Goal: Task Accomplishment & Management: Manage account settings

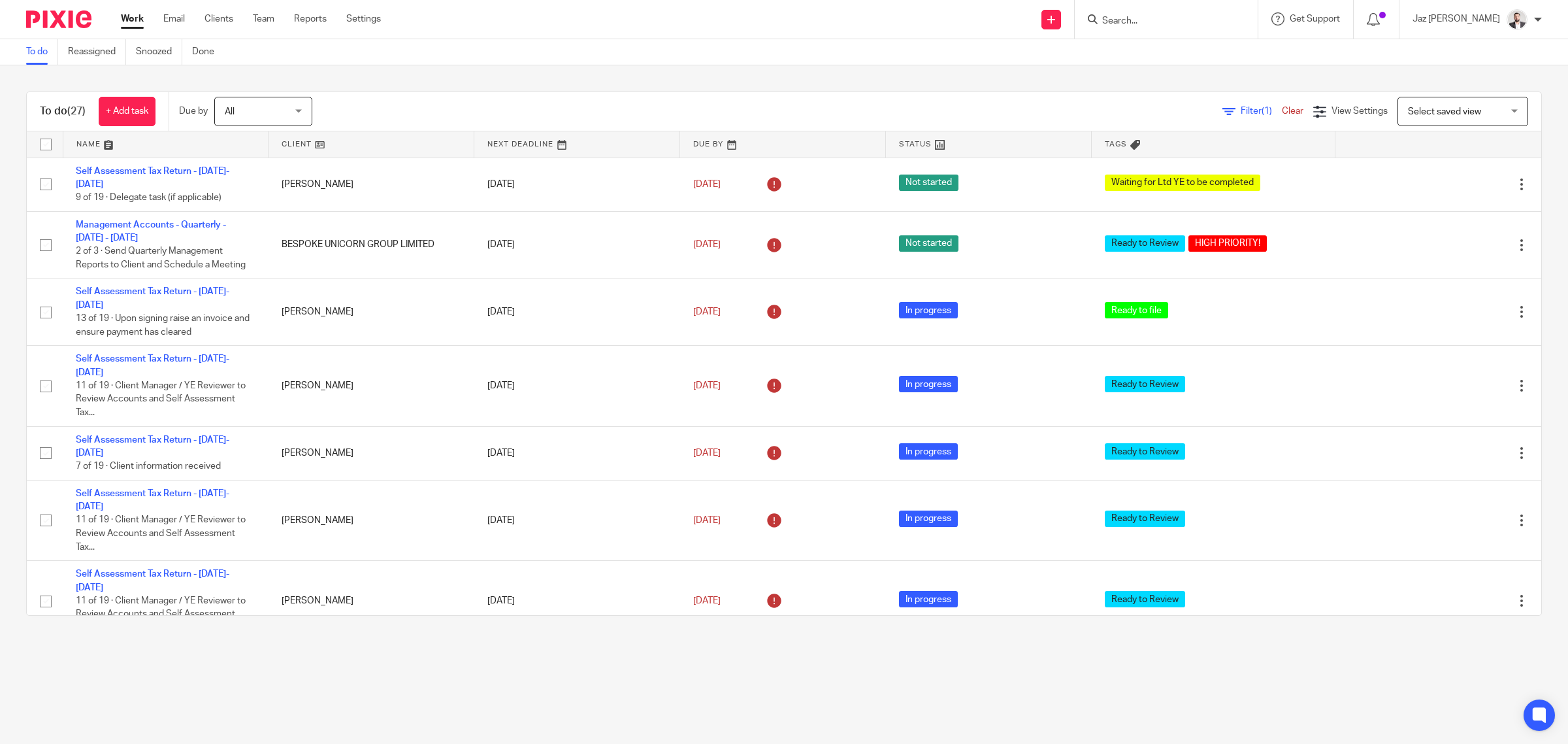
click at [1203, 24] on input "Search" at bounding box center [1160, 22] width 118 height 12
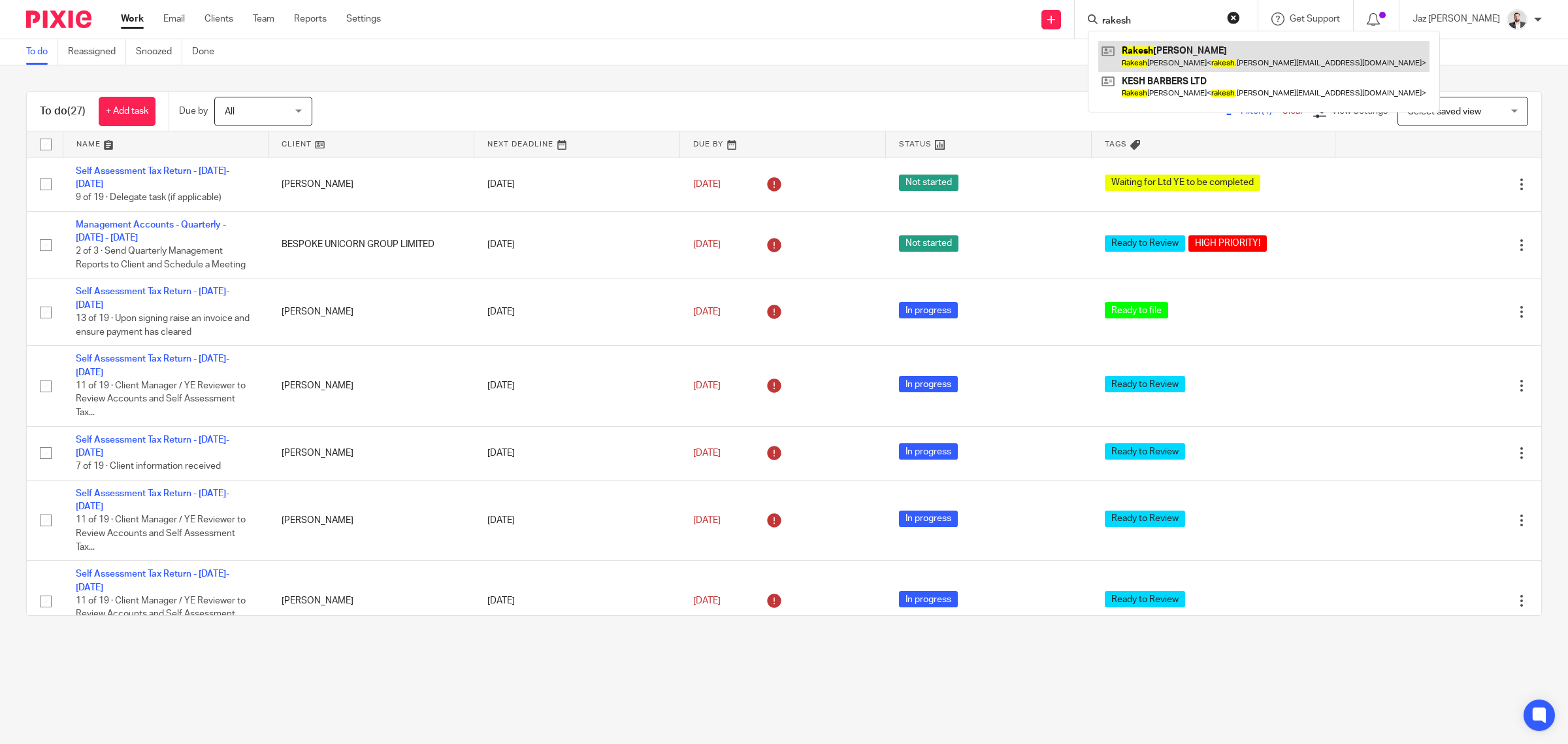
type input "rakesh"
click at [1239, 46] on link at bounding box center [1264, 56] width 331 height 30
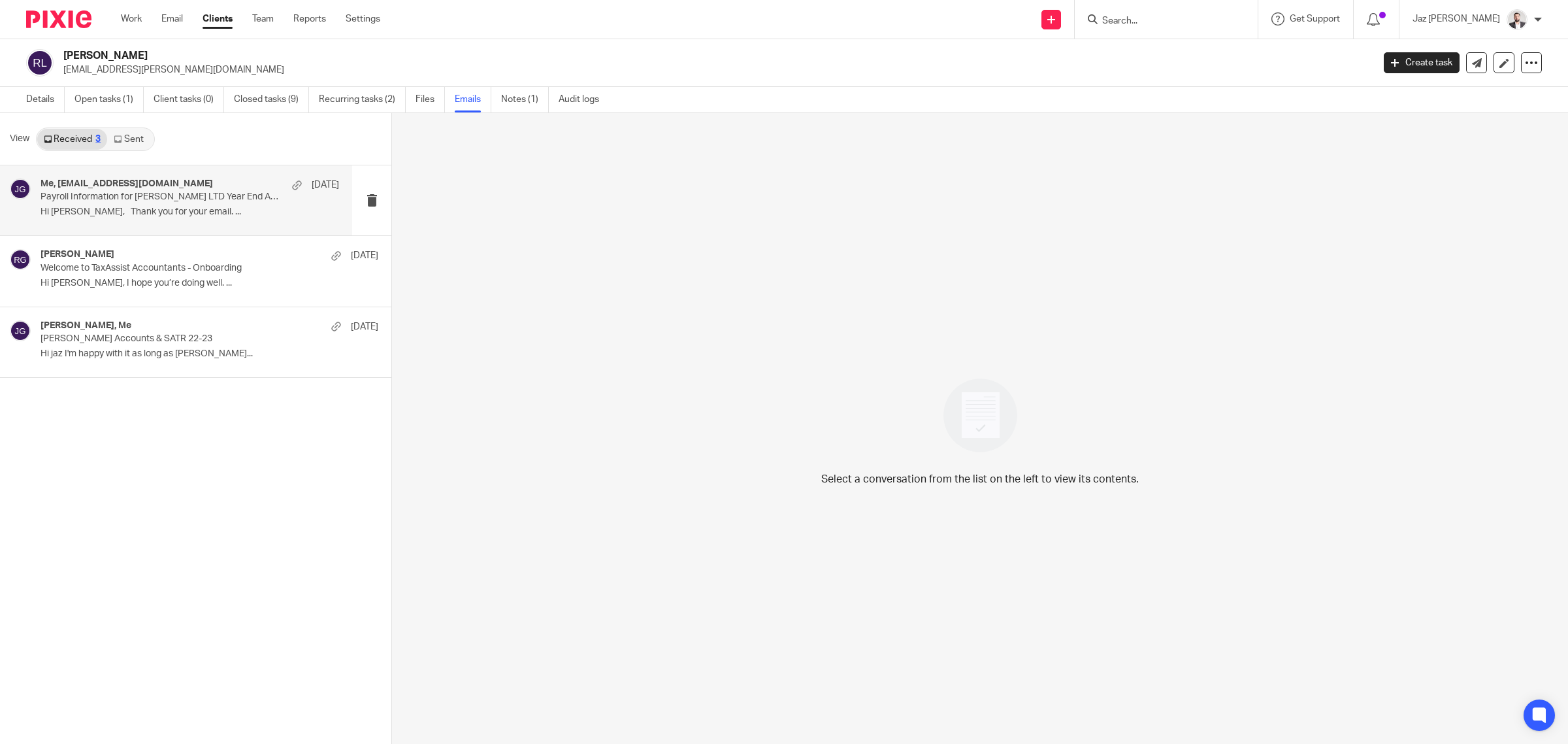
click at [129, 195] on p "Payroll Information for KESH BABERS LTD Year End Accounts" at bounding box center [160, 197] width 239 height 11
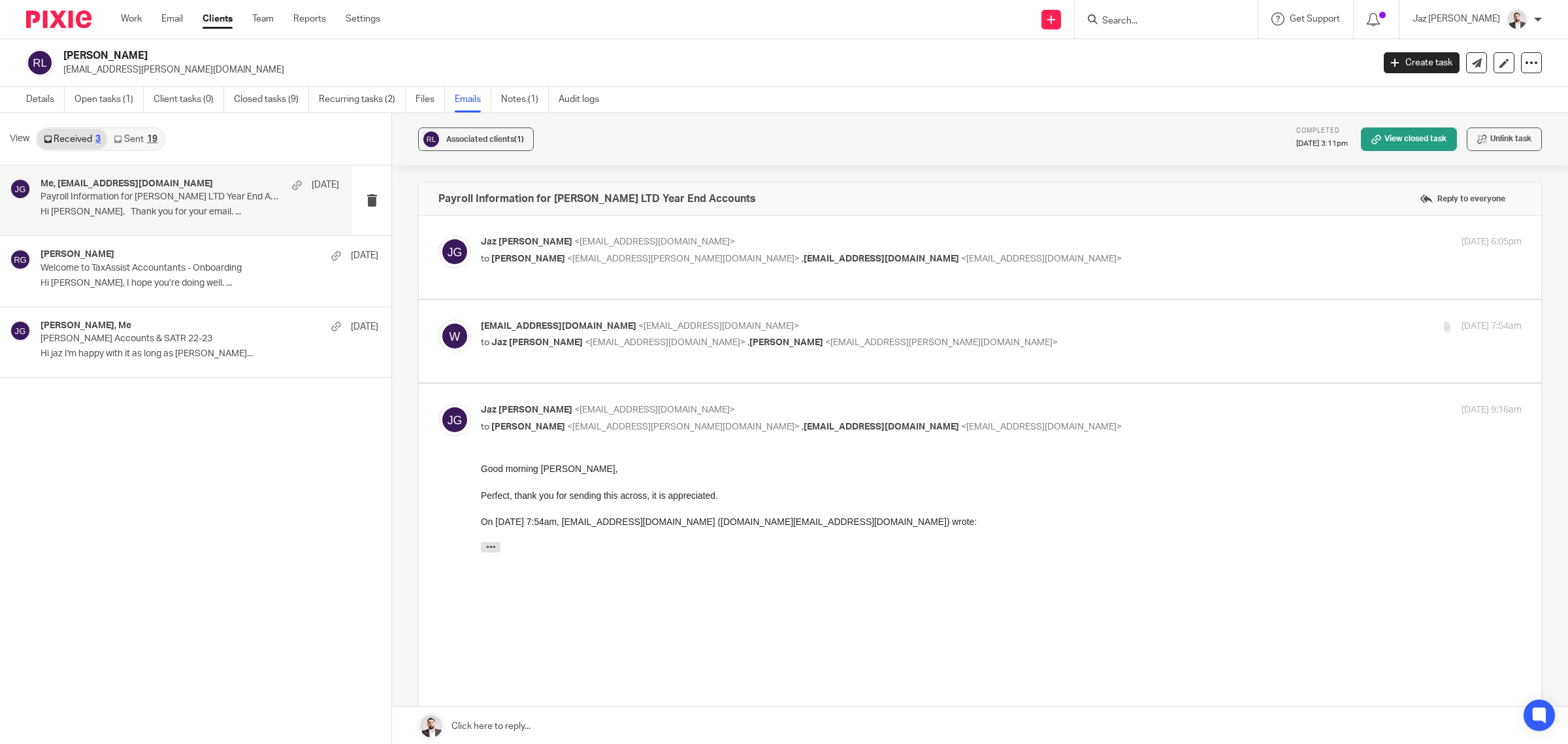
click at [129, 140] on link "Sent 19" at bounding box center [135, 139] width 56 height 21
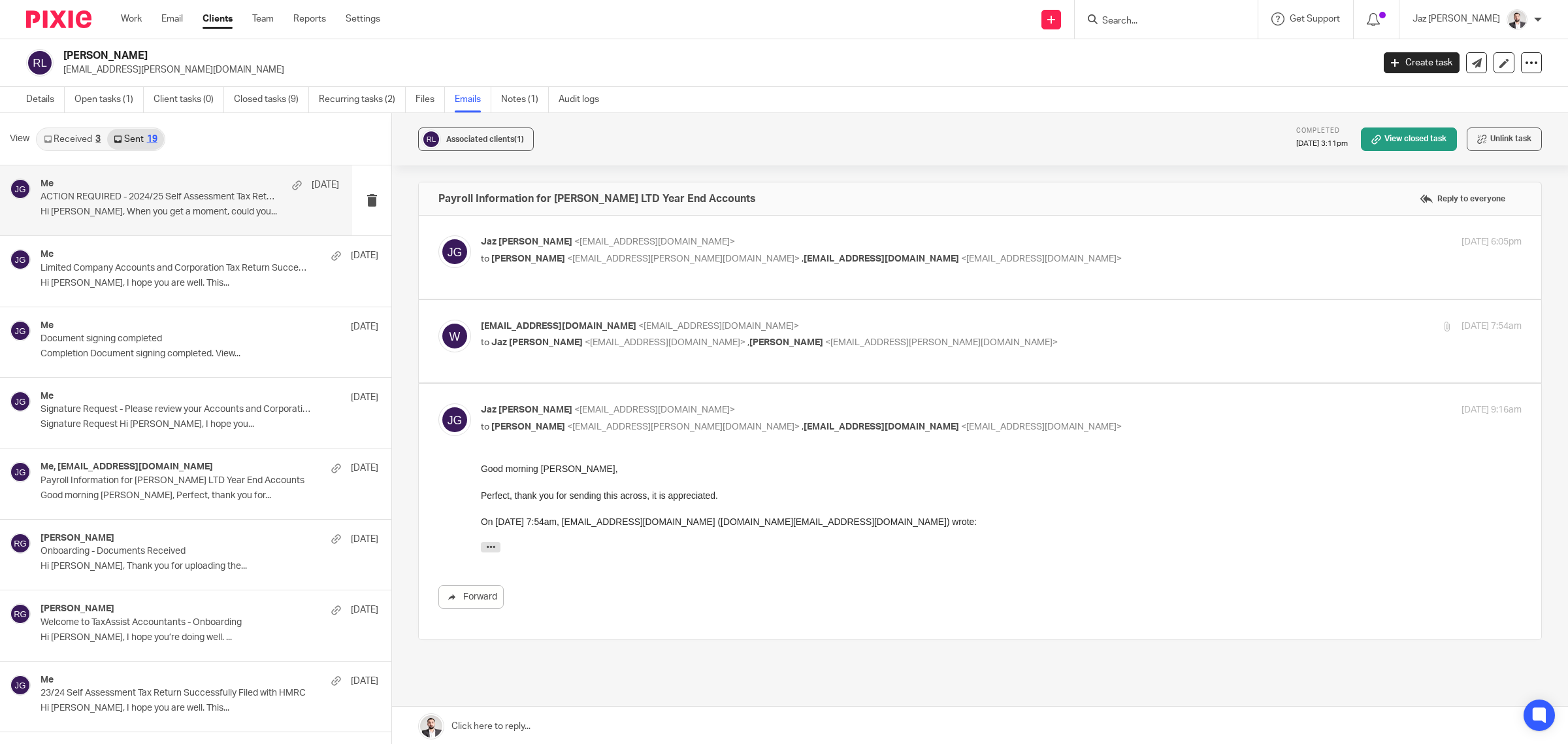
scroll to position [2, 0]
click at [149, 214] on p "Hi Rakesh, When you get a moment, could you..." at bounding box center [189, 209] width 298 height 11
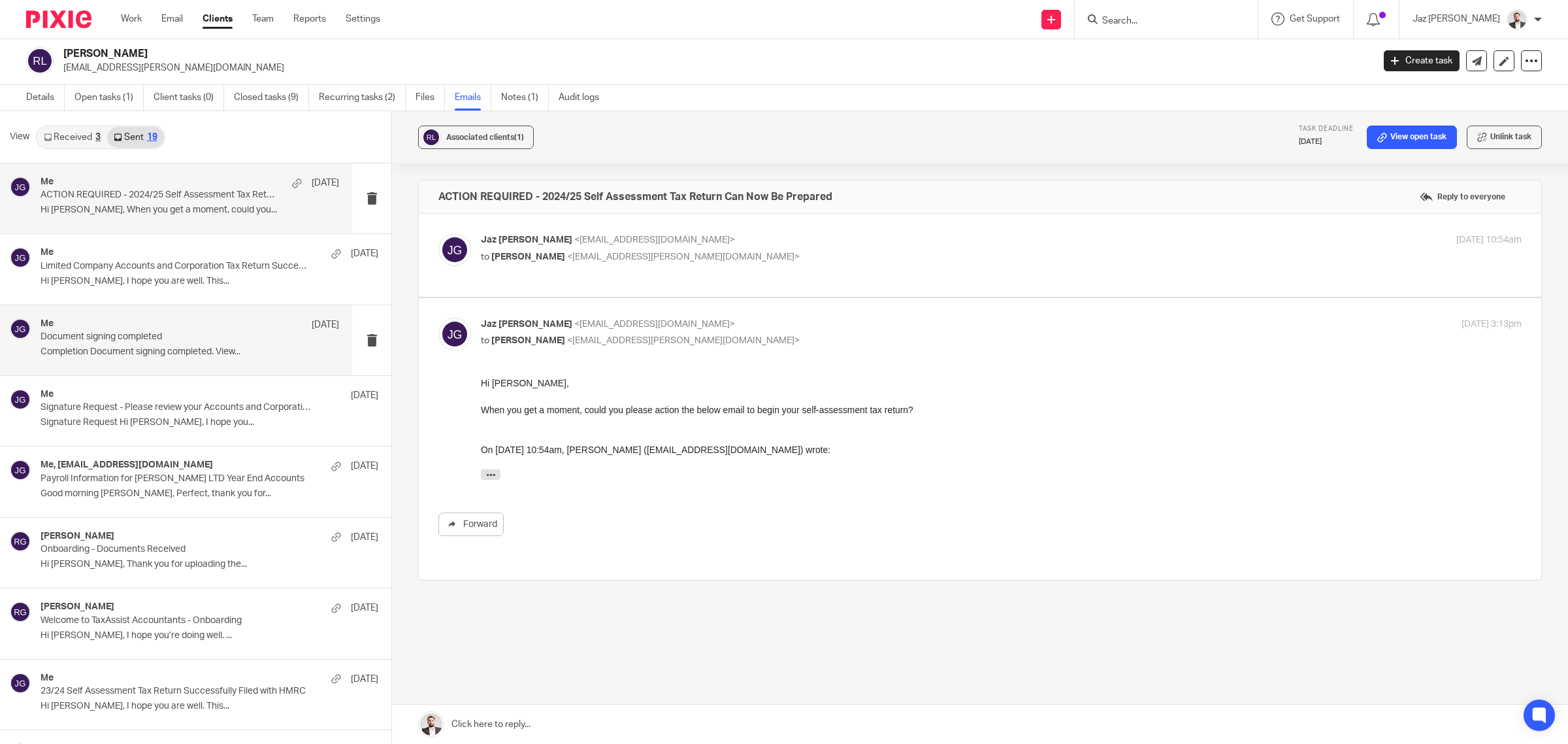
scroll to position [0, 0]
click at [116, 99] on link "Open tasks (1)" at bounding box center [109, 98] width 69 height 25
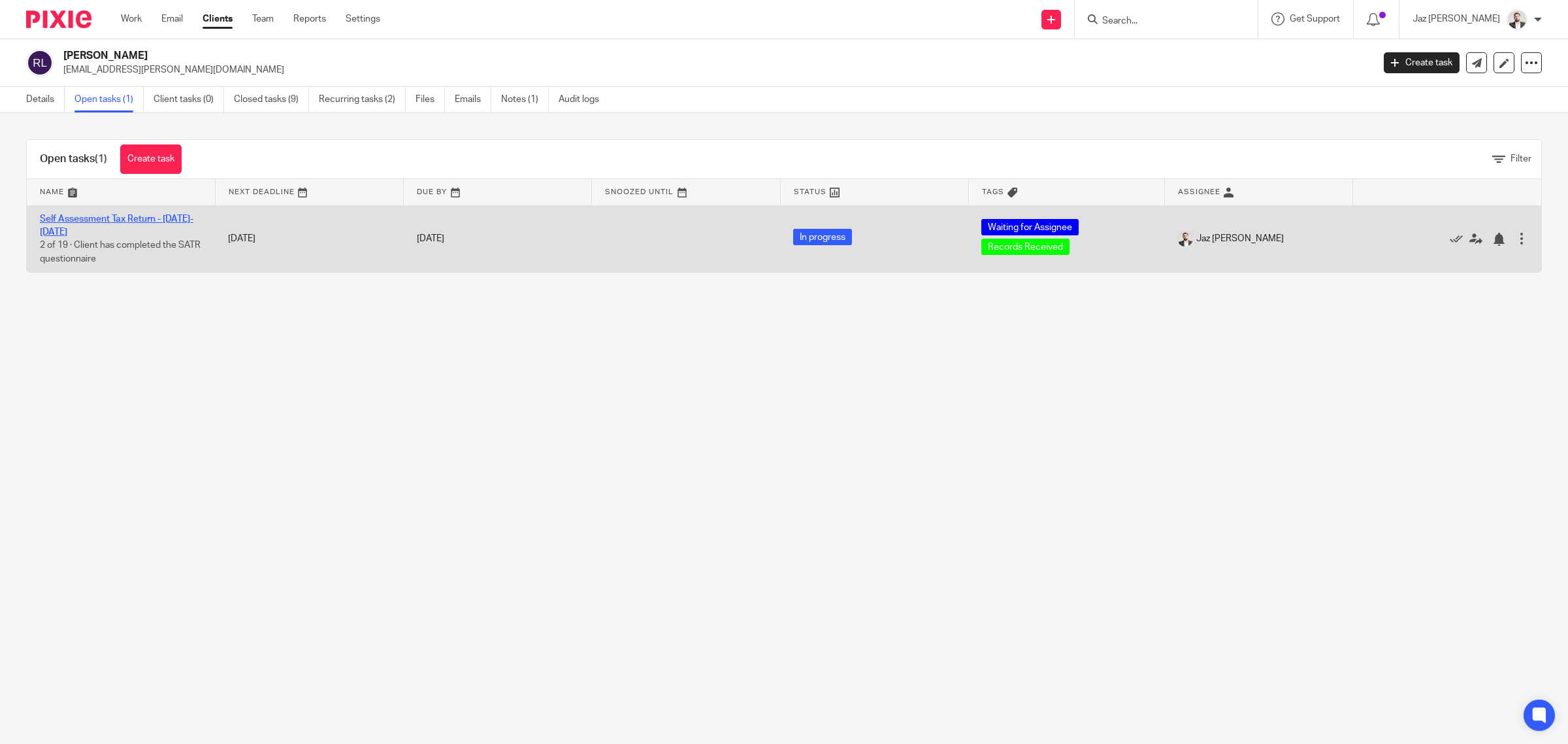
click at [128, 221] on link "Self Assessment Tax Return - 2024-2025" at bounding box center [116, 225] width 154 height 22
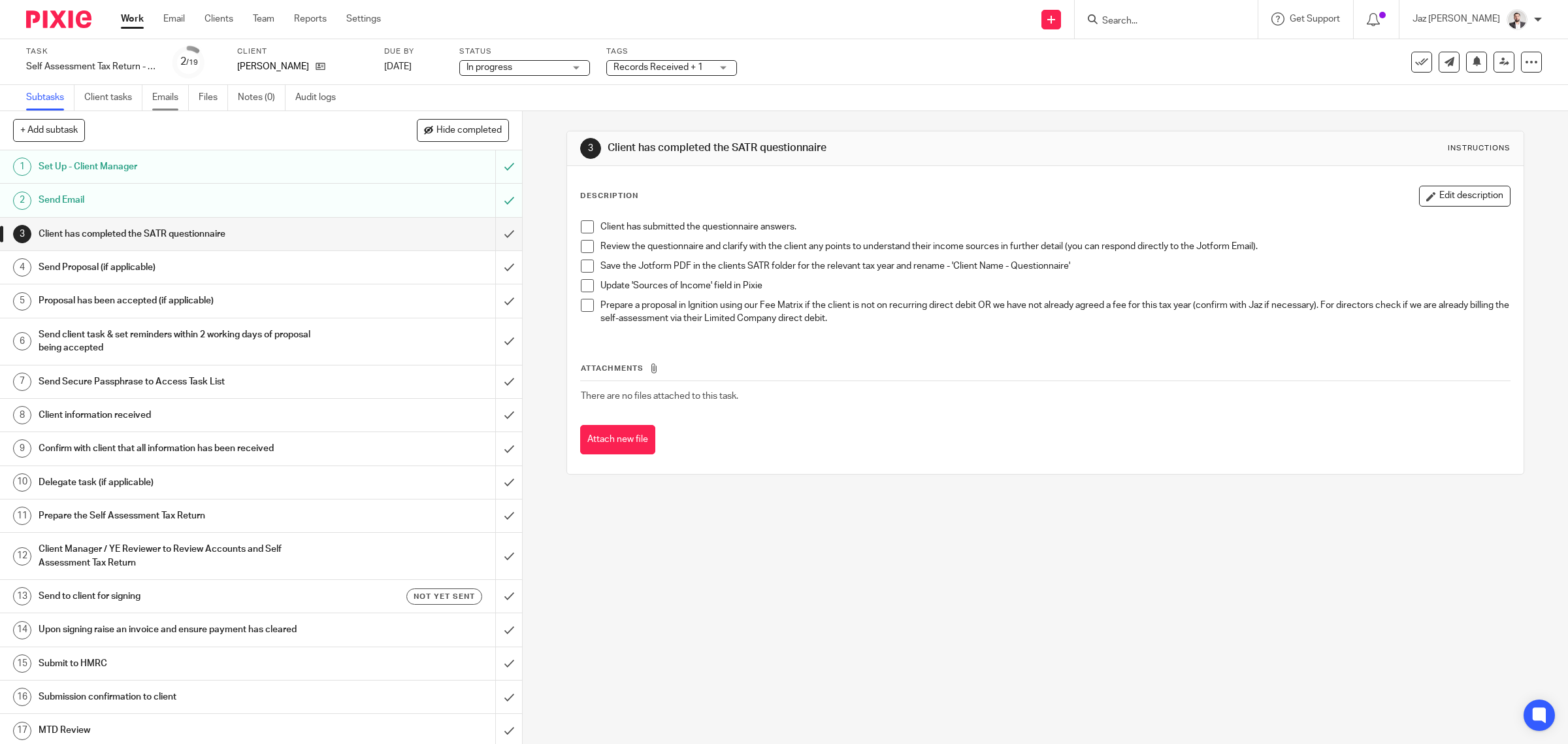
click at [182, 102] on link "Emails" at bounding box center [171, 98] width 37 height 25
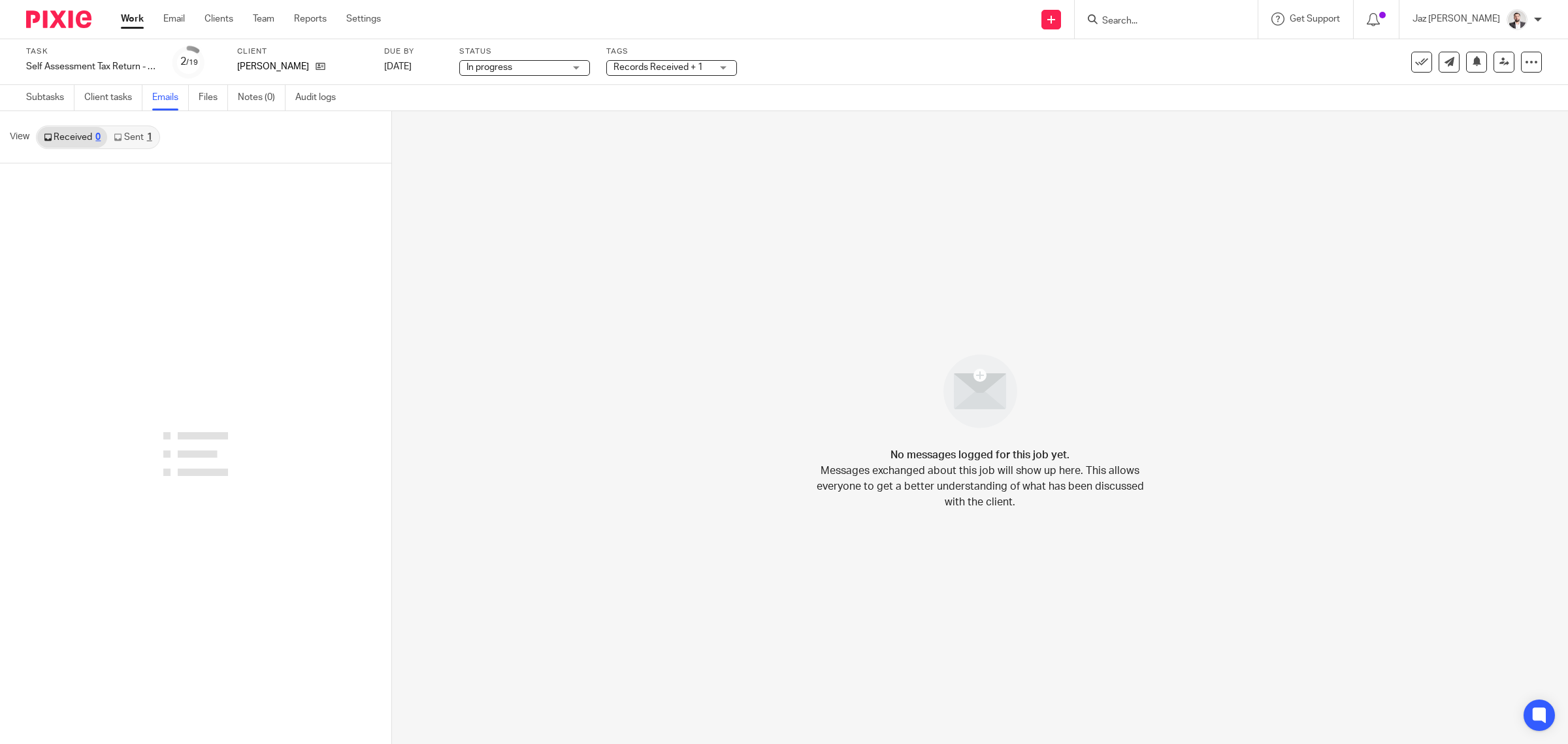
click at [141, 131] on link "Sent 1" at bounding box center [132, 137] width 51 height 21
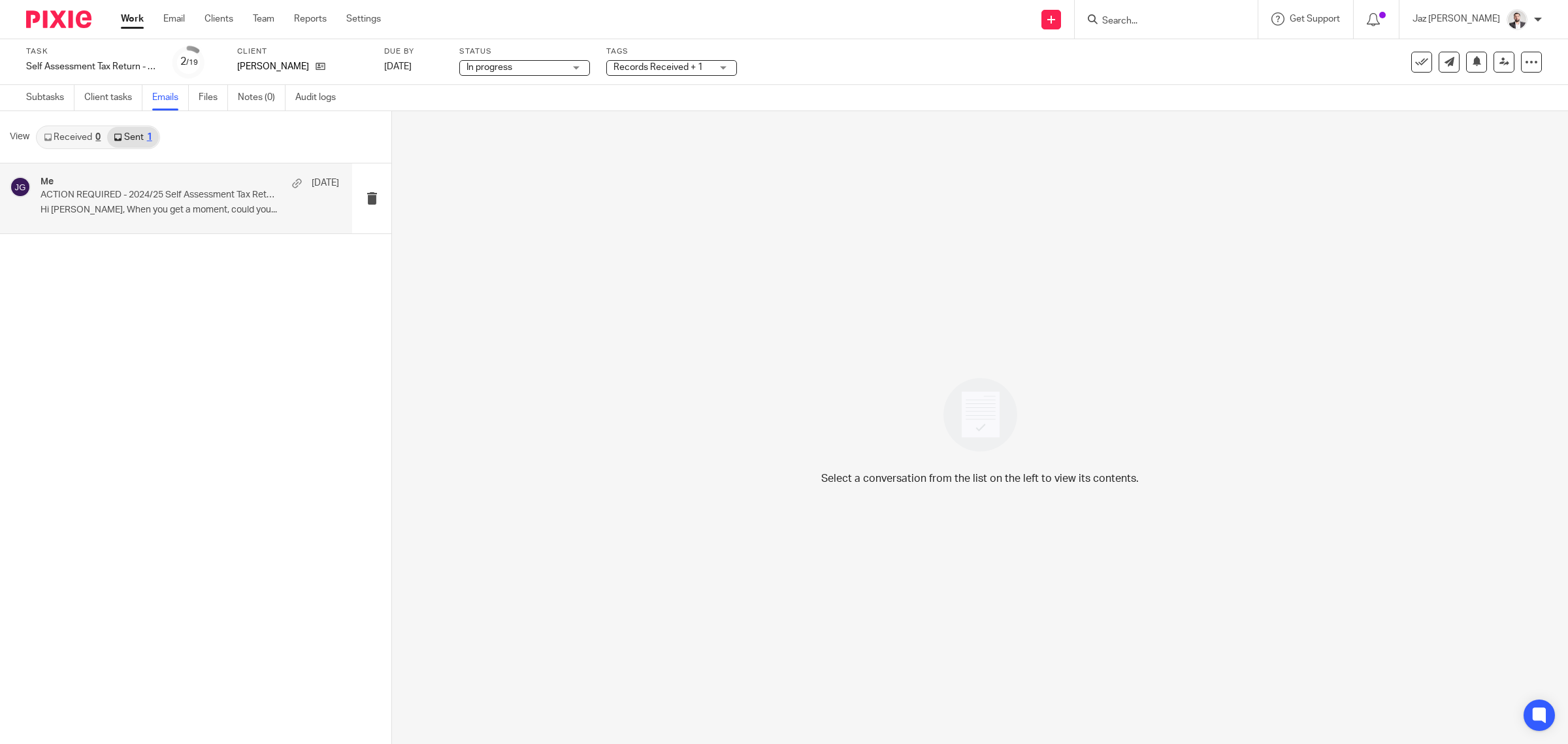
click at [198, 219] on div "Me 5 Sep ACTION REQUIRED - 2024/25 Self Assessment Tax Return Can Now Be Prepar…" at bounding box center [189, 198] width 298 height 44
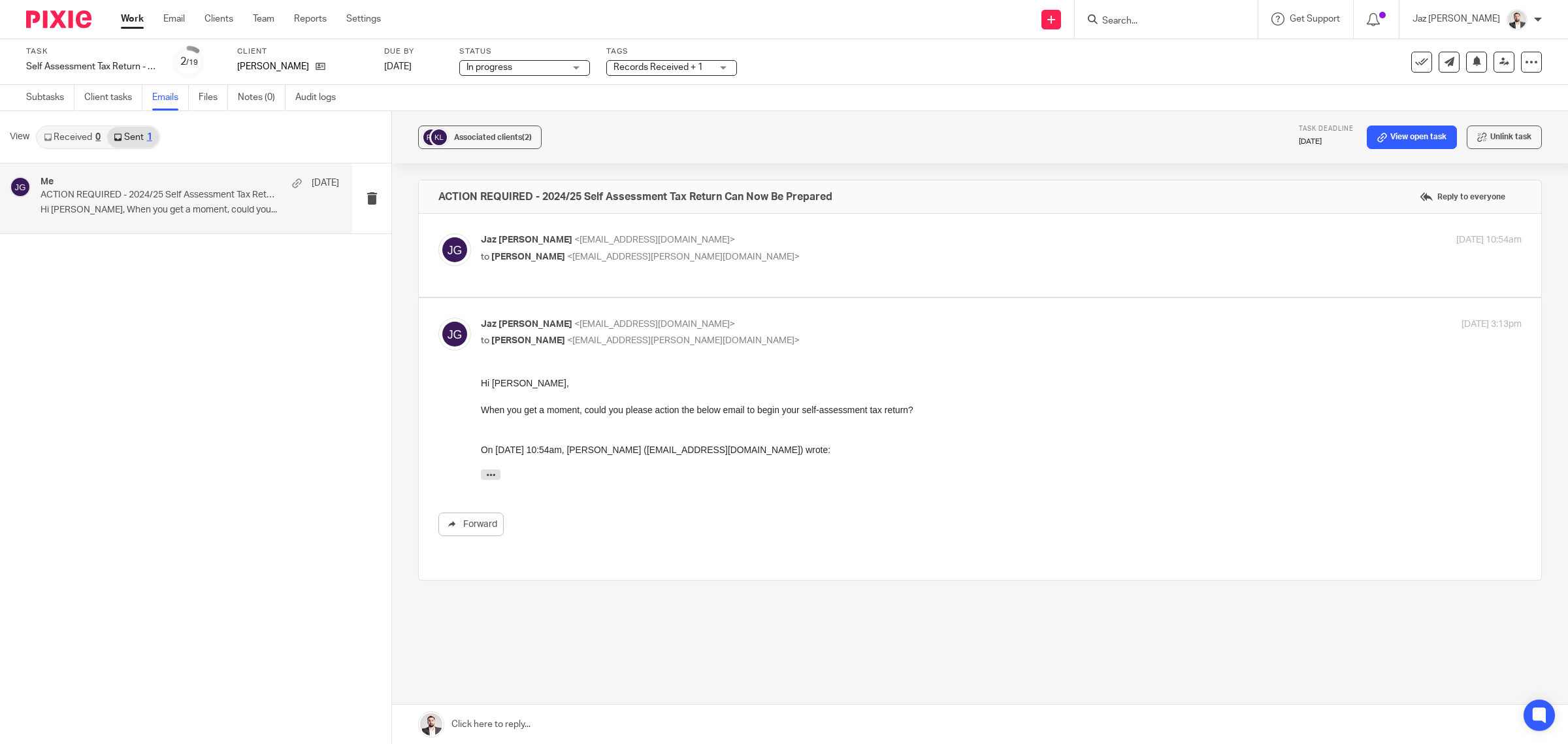
click at [793, 258] on p "to Rakeshkumar Limbachia <rakesh.limbachia@hotmail.com>" at bounding box center [827, 257] width 694 height 13
checkbox input "true"
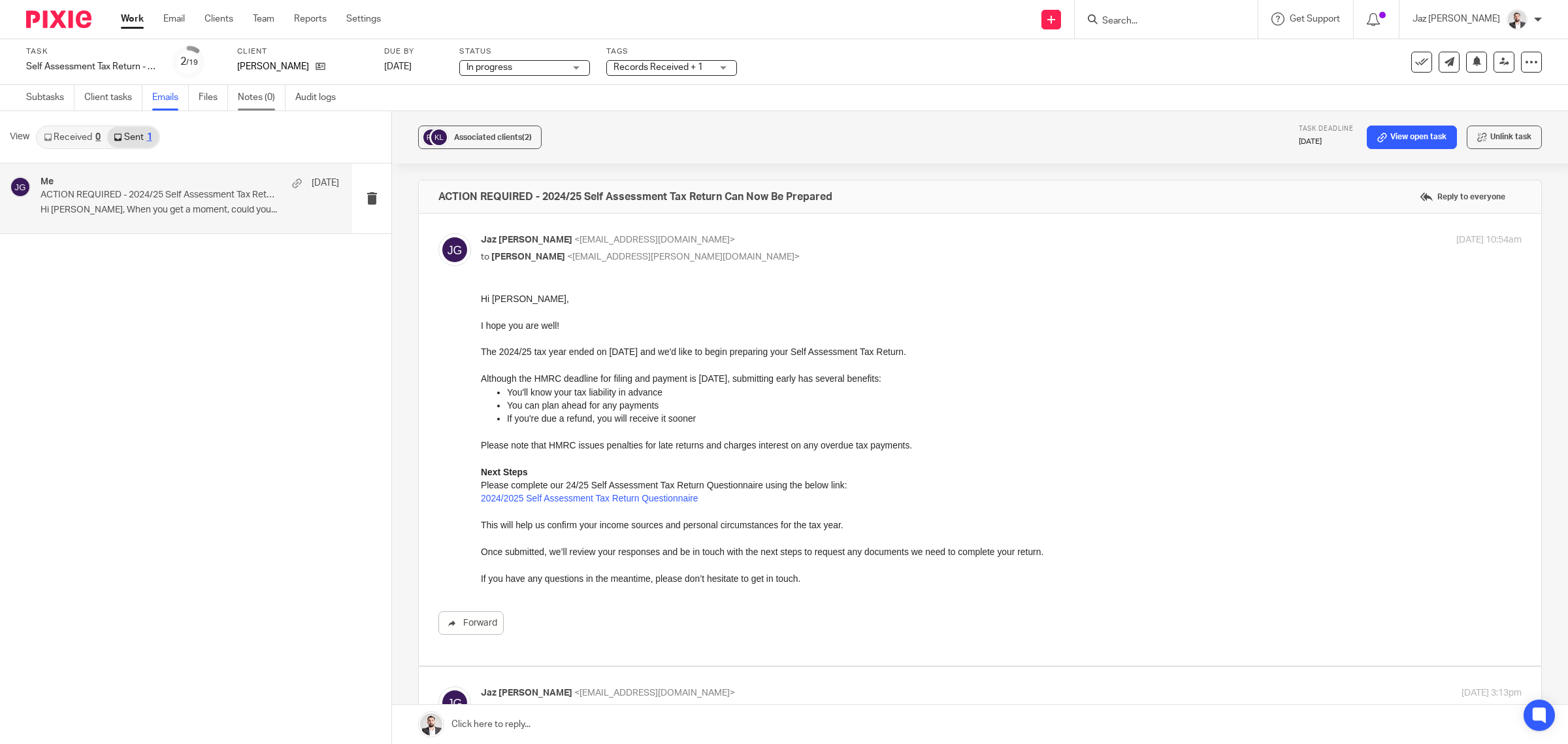
click at [260, 102] on link "Notes (0)" at bounding box center [261, 98] width 48 height 25
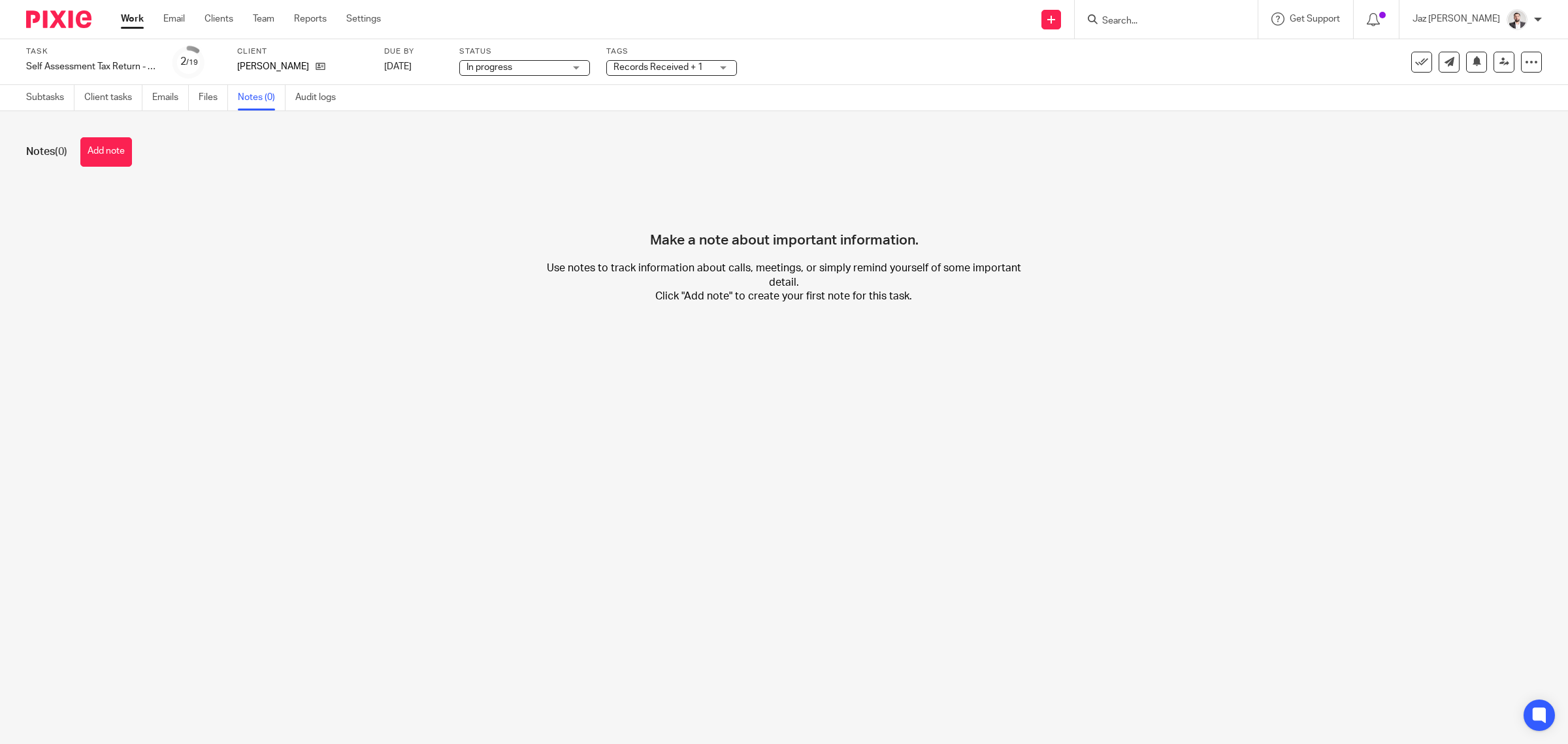
drag, startPoint x: 93, startPoint y: 151, endPoint x: 114, endPoint y: 157, distance: 21.8
click at [95, 151] on button "Add note" at bounding box center [106, 151] width 51 height 29
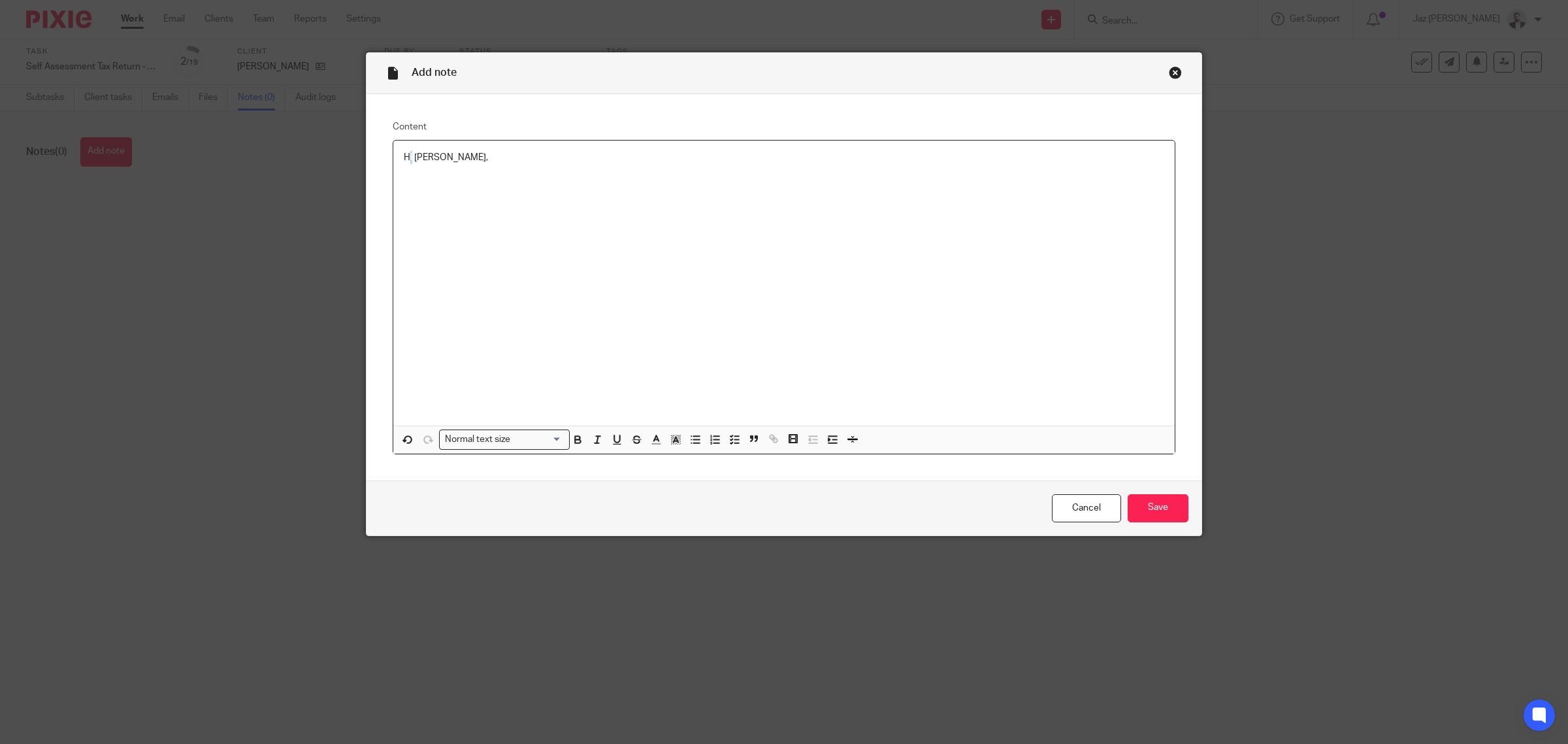
click at [406, 158] on p "HI Fatema," at bounding box center [784, 158] width 761 height 13
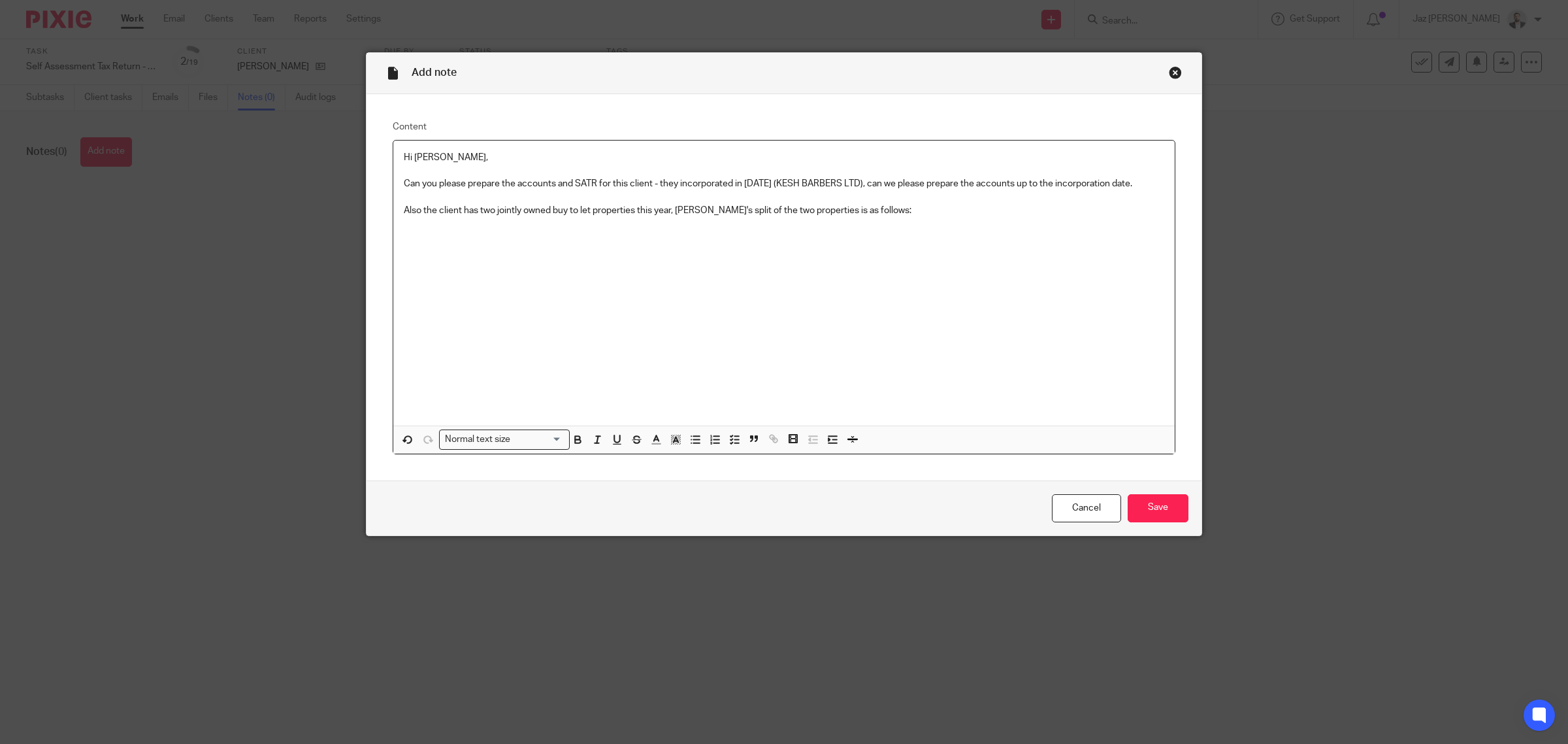
click at [595, 242] on div "Hi Fatema, Can you please prepare the accounts and SATR for this client - they …" at bounding box center [784, 282] width 782 height 285
click at [708, 211] on p "Also the client has two jointly owned buy to let properties this year, Rakesh's…" at bounding box center [784, 211] width 761 height 13
click at [696, 230] on p "R" at bounding box center [784, 224] width 761 height 13
click at [547, 245] on div "Hi Fatema, Can you please prepare the accounts and SATR for this client - they …" at bounding box center [784, 282] width 782 height 285
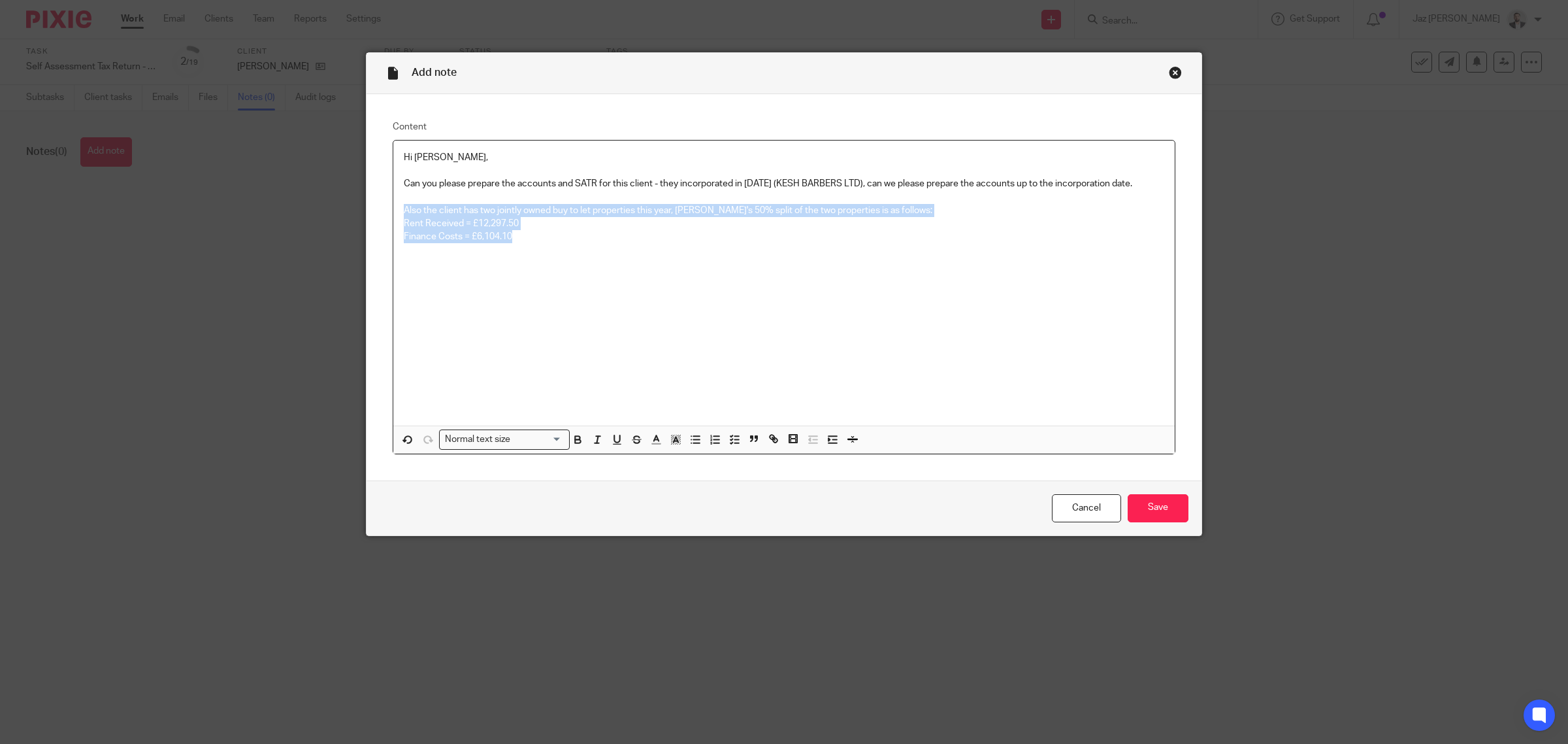
drag, startPoint x: 567, startPoint y: 266, endPoint x: 404, endPoint y: 260, distance: 163.1
click at [377, 214] on div "Content Hi Fatema, Can you please prepare the accounts and SATR for this client…" at bounding box center [784, 287] width 835 height 386
click at [597, 275] on div "Hi Fatema, Can you please prepare the accounts and SATR for this client - they …" at bounding box center [784, 282] width 782 height 285
click at [523, 236] on p "Finance Costs = £6,104.10" at bounding box center [784, 237] width 761 height 13
drag, startPoint x: 517, startPoint y: 239, endPoint x: 736, endPoint y: 391, distance: 266.6
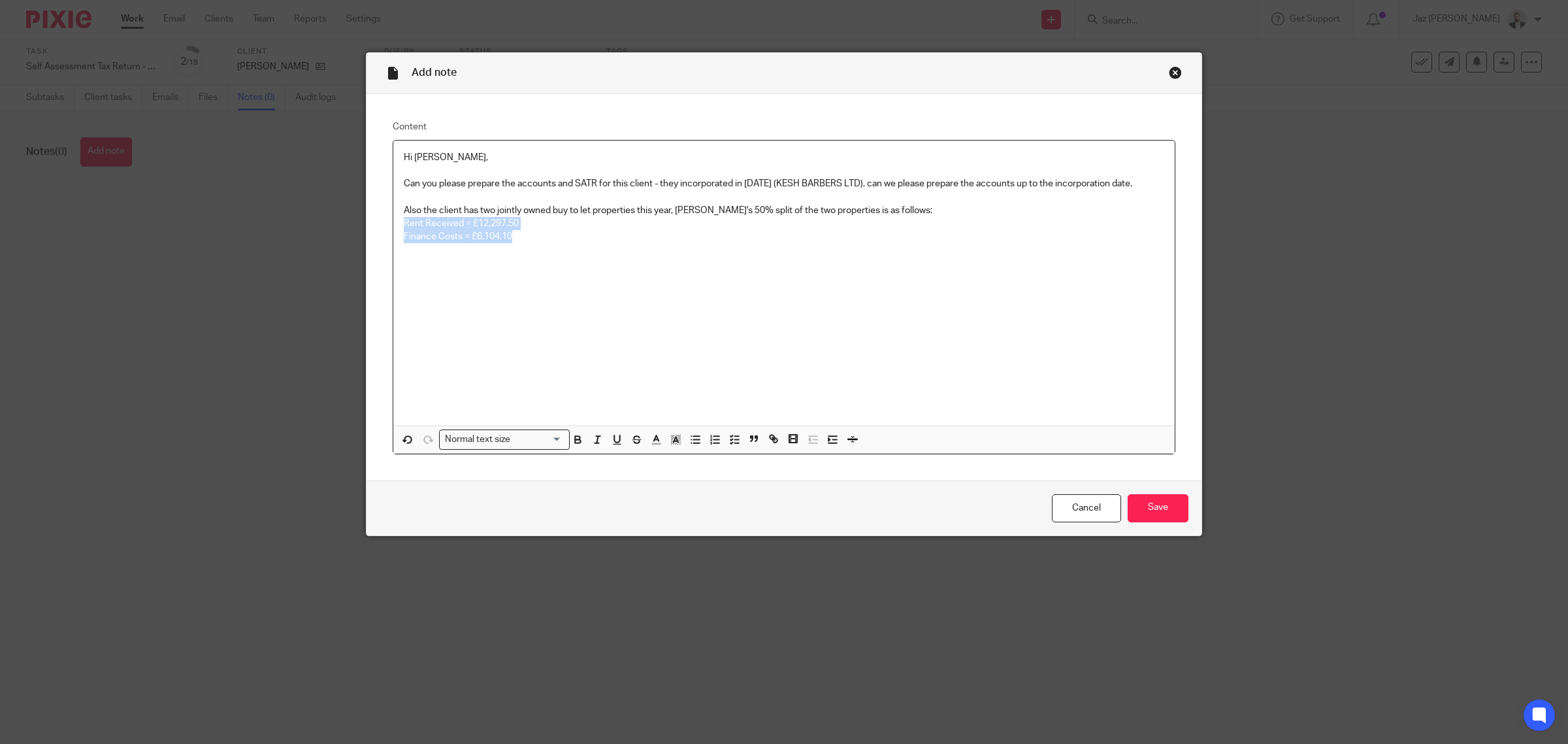
click at [393, 225] on div "Hi Fatema, Can you please prepare the accounts and SATR for this client - they …" at bounding box center [784, 282] width 782 height 285
drag, startPoint x: 703, startPoint y: 439, endPoint x: 673, endPoint y: 377, distance: 68.9
click at [709, 439] on icon "button" at bounding box center [715, 439] width 12 height 12
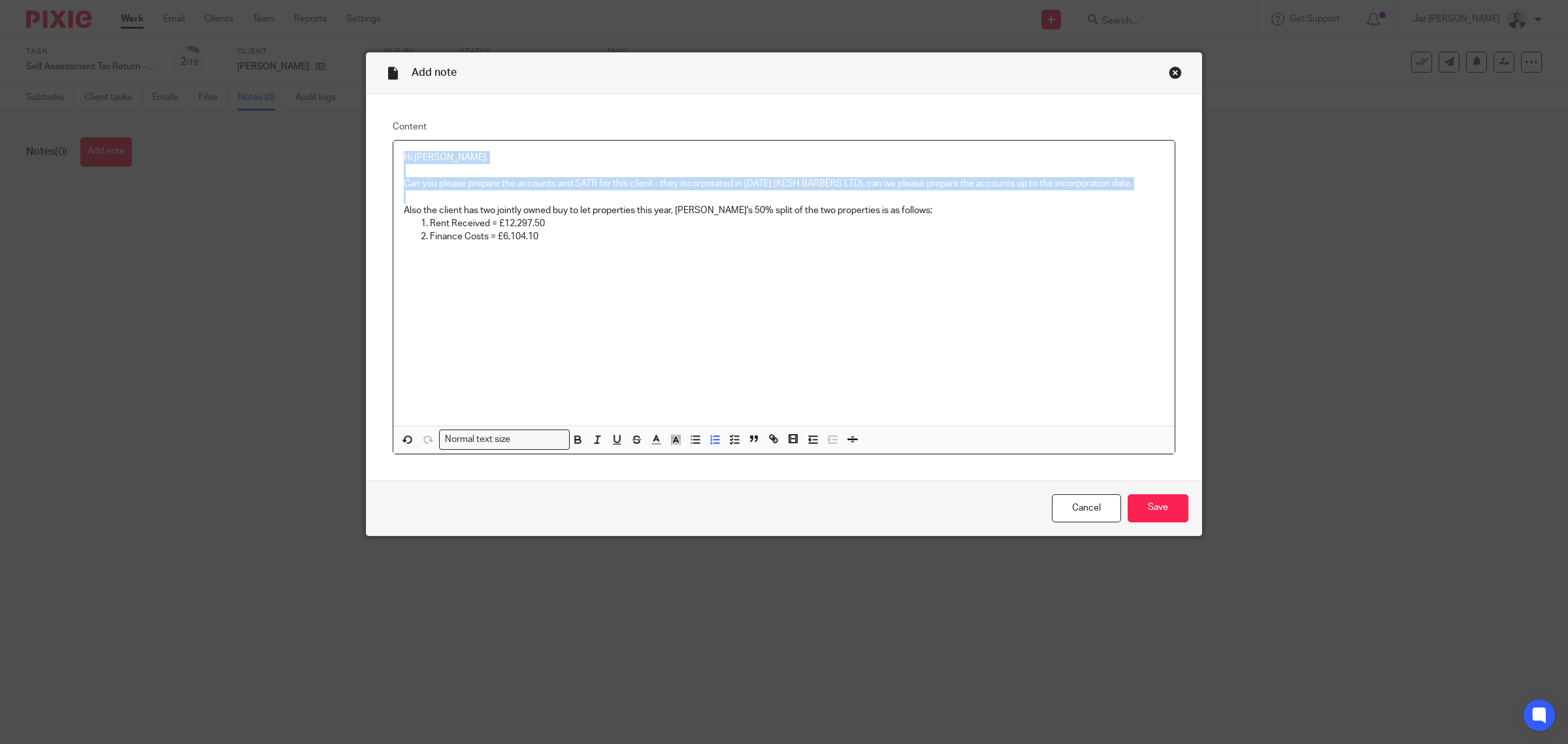
click at [629, 320] on div "Hi Fatema, Can you please prepare the accounts and SATR for this client - they …" at bounding box center [784, 282] width 782 height 285
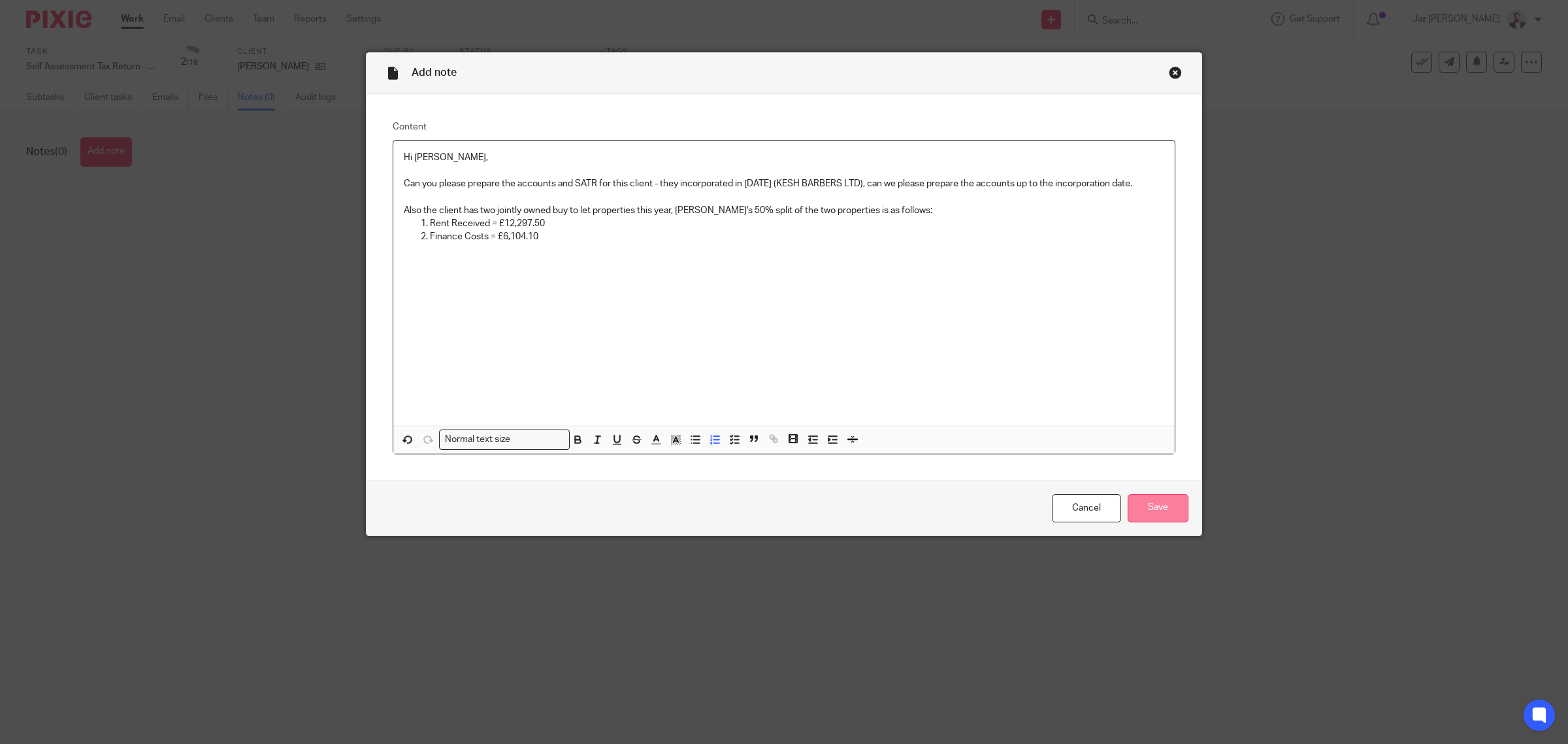
click at [1144, 502] on input "Save" at bounding box center [1159, 508] width 61 height 28
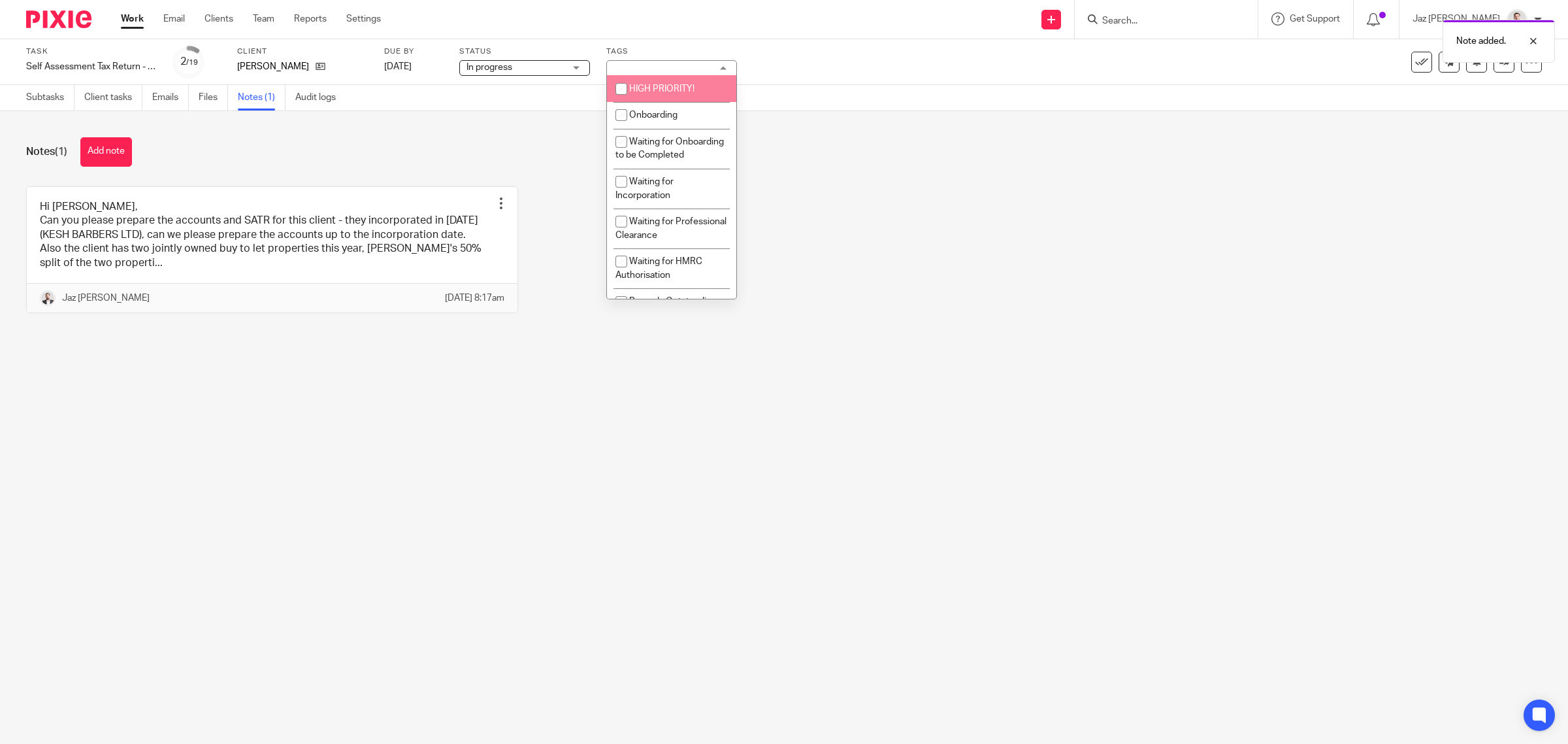
click at [674, 95] on li "HIGH PRIORITY!" at bounding box center [672, 88] width 129 height 27
checkbox input "true"
click at [397, 67] on link "[DATE]" at bounding box center [414, 67] width 59 height 13
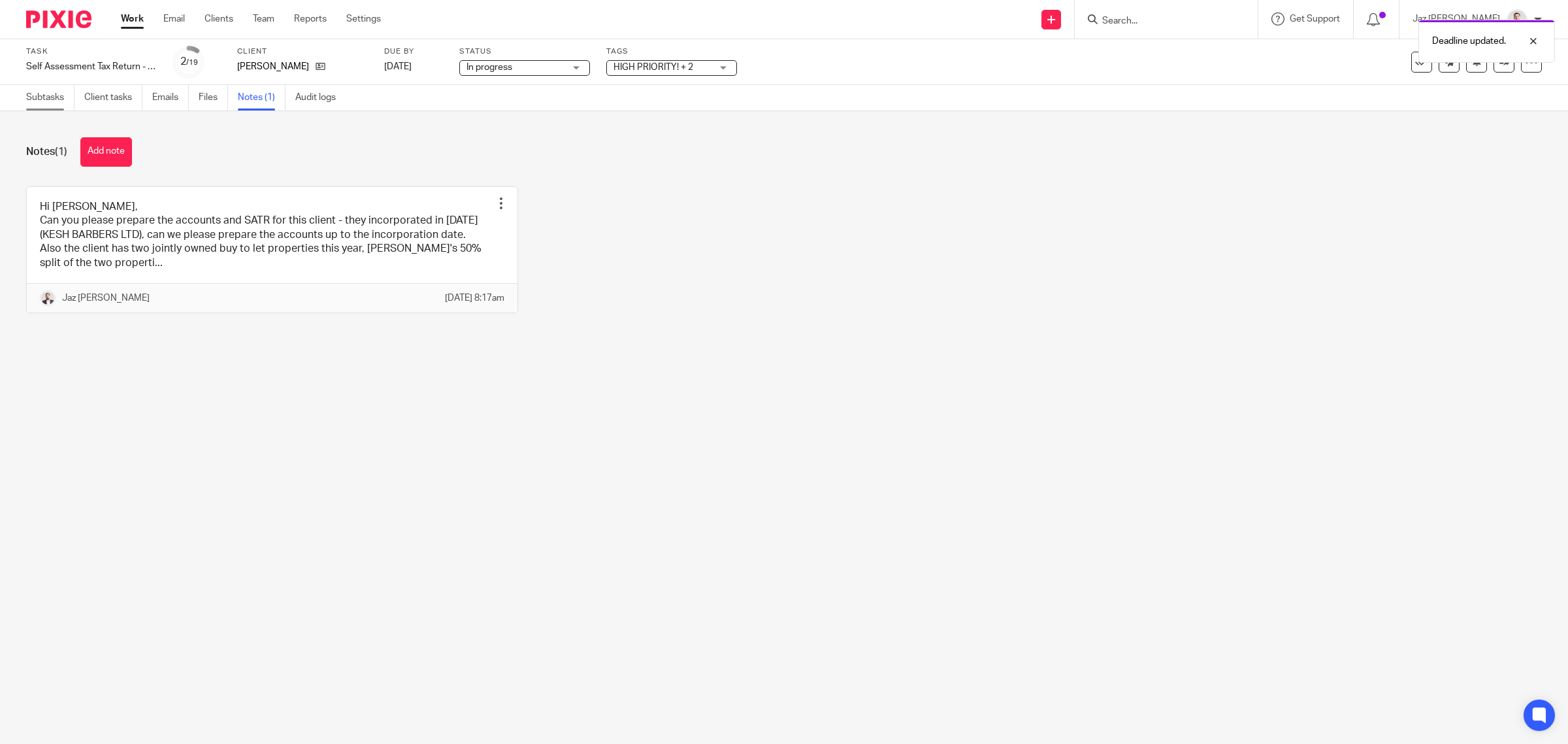
click at [46, 98] on link "Subtasks" at bounding box center [50, 98] width 49 height 25
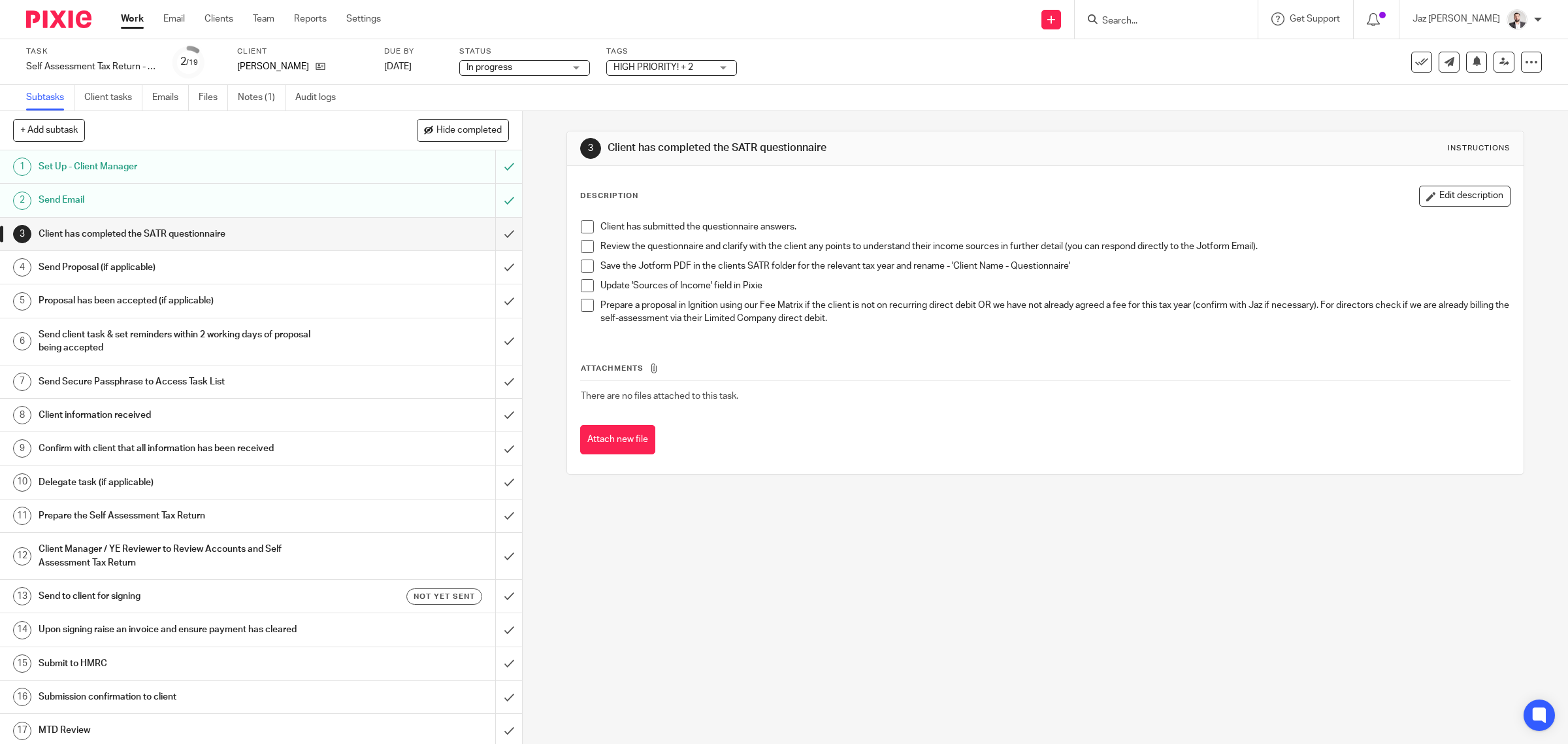
click at [583, 227] on span at bounding box center [588, 227] width 13 height 13
click at [582, 243] on span at bounding box center [588, 246] width 13 height 13
click at [582, 266] on span at bounding box center [588, 266] width 13 height 13
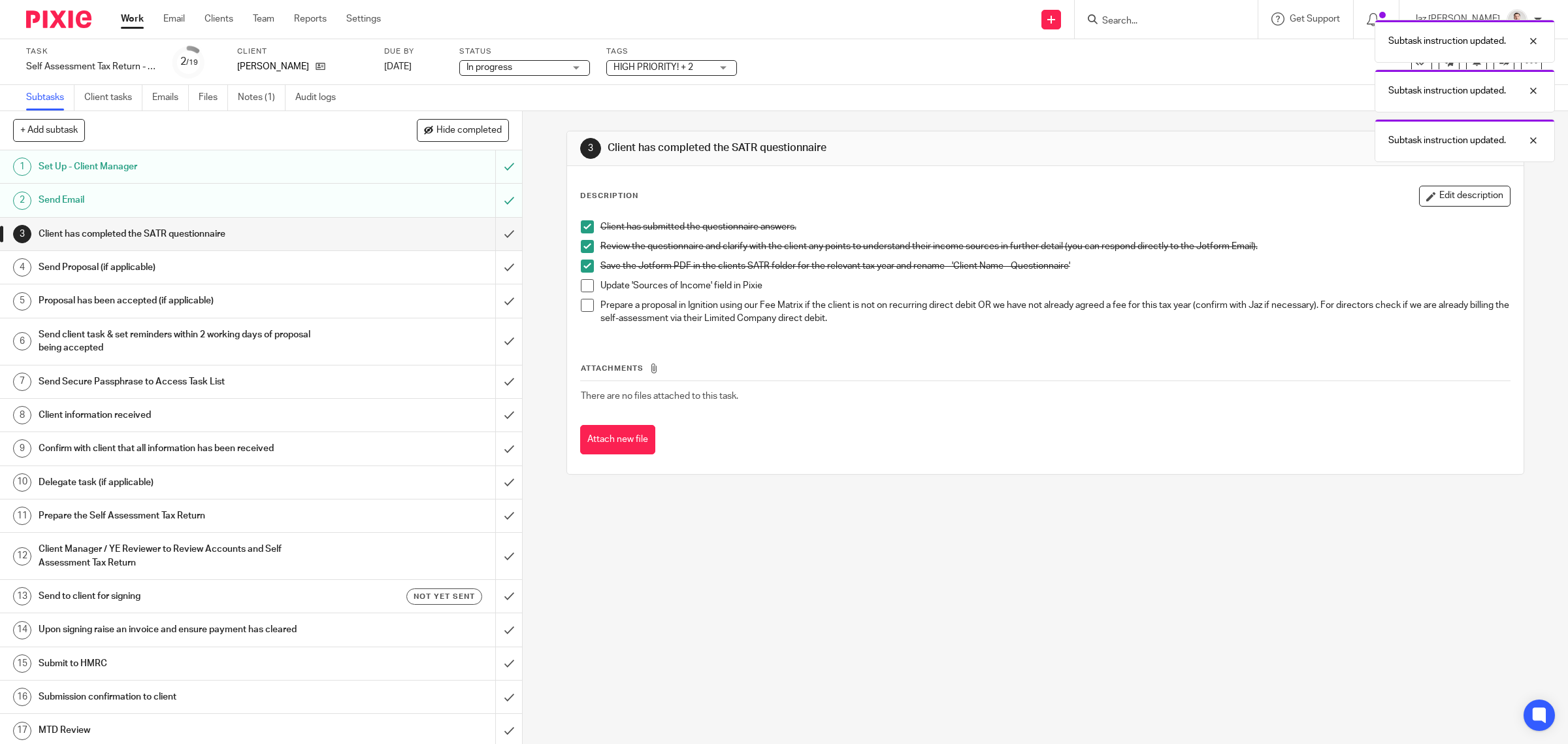
click at [581, 280] on span at bounding box center [588, 286] width 13 height 13
click at [581, 305] on span at bounding box center [588, 305] width 13 height 13
click at [494, 230] on input "submit" at bounding box center [261, 234] width 522 height 33
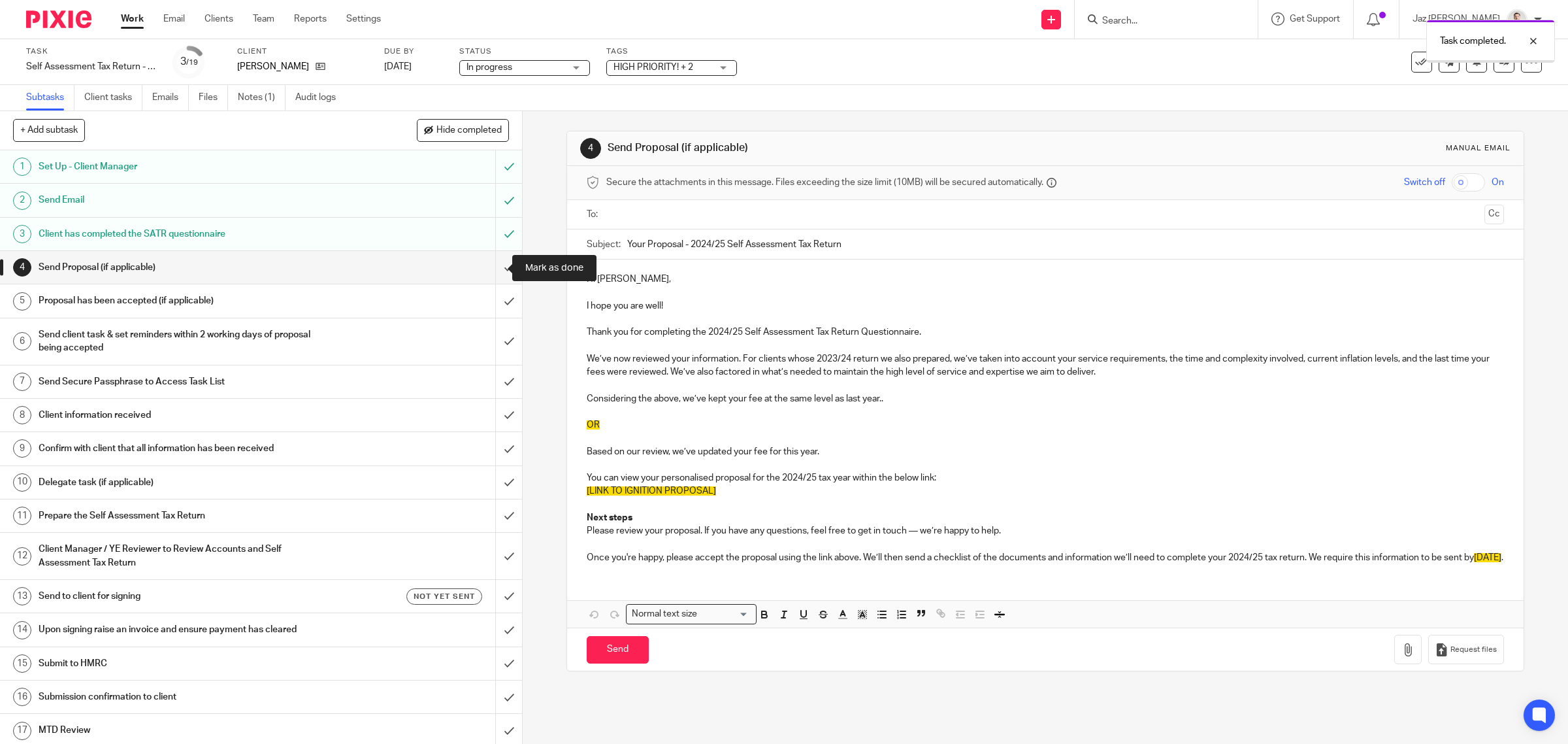
click at [498, 268] on input "submit" at bounding box center [261, 266] width 522 height 33
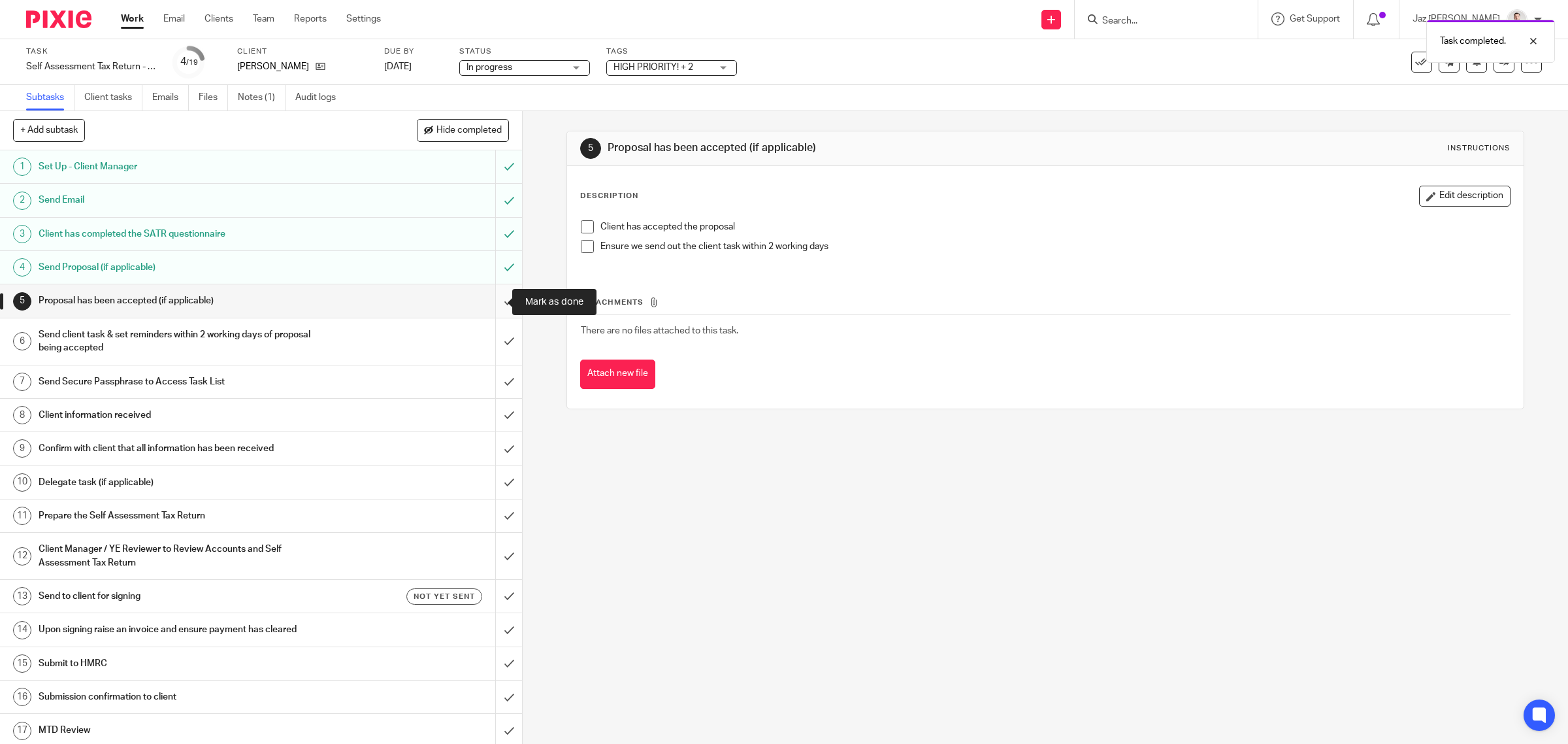
click at [490, 298] on input "submit" at bounding box center [261, 300] width 522 height 33
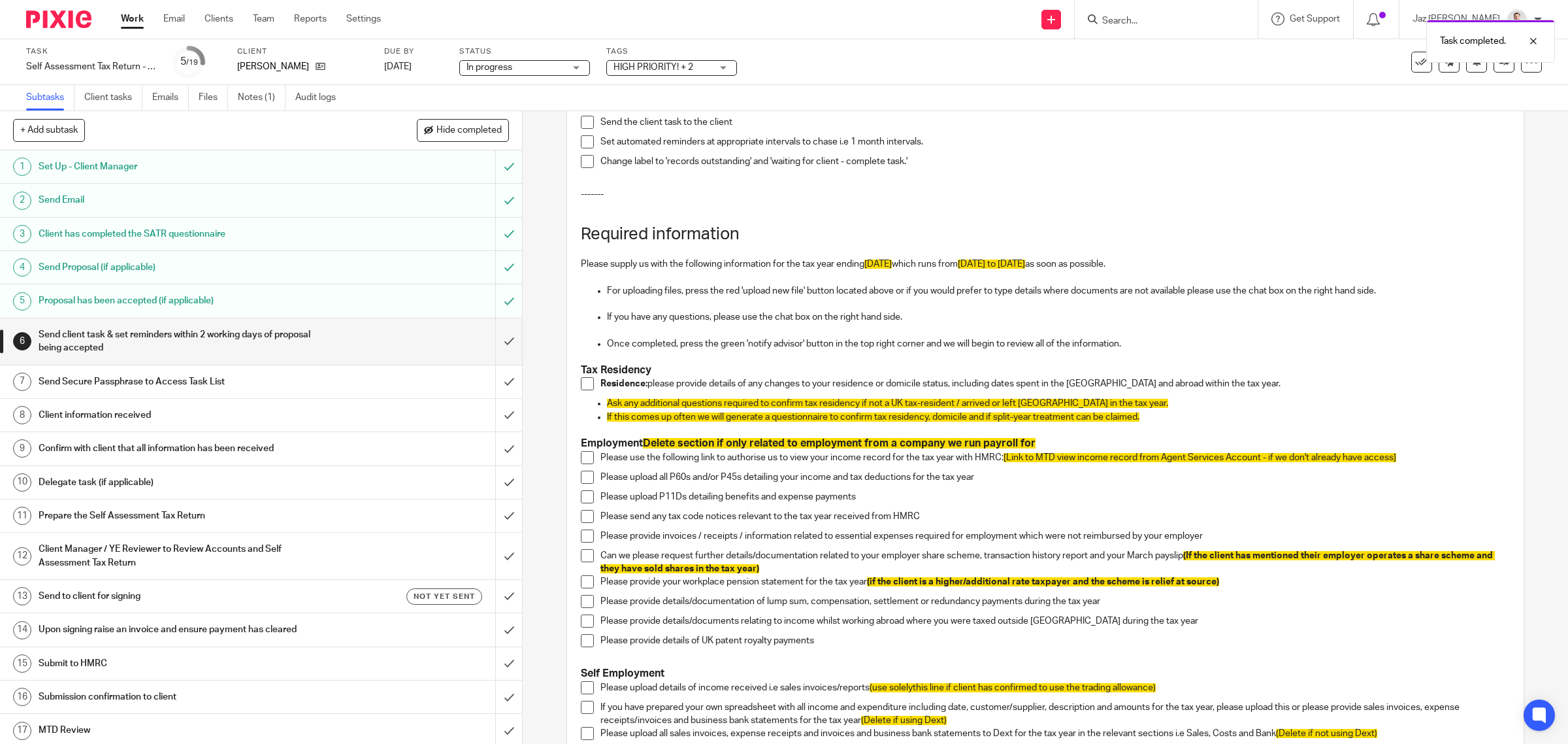
scroll to position [245, 0]
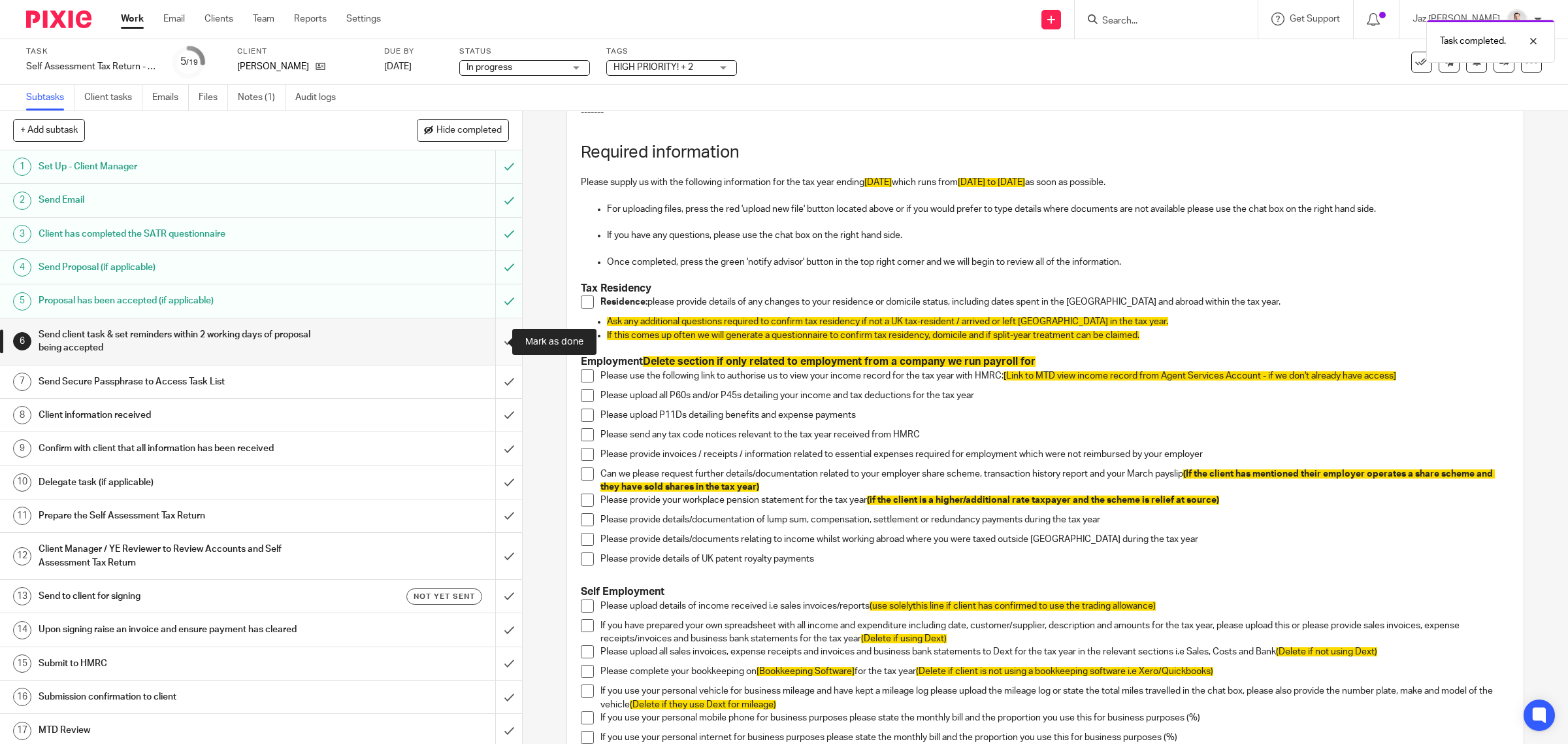
click at [488, 336] on input "submit" at bounding box center [261, 341] width 522 height 46
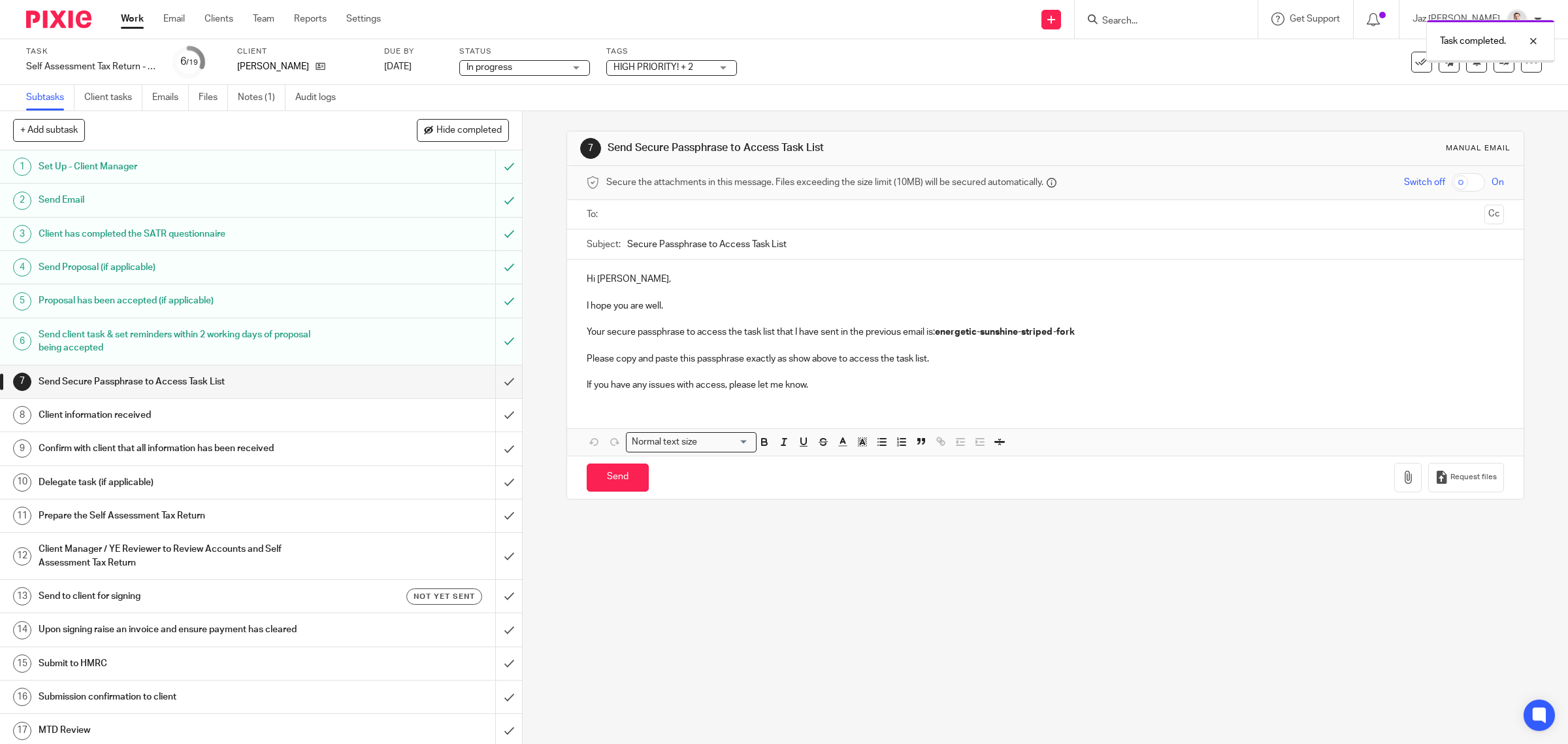
click at [249, 100] on link "Notes (1)" at bounding box center [261, 98] width 48 height 25
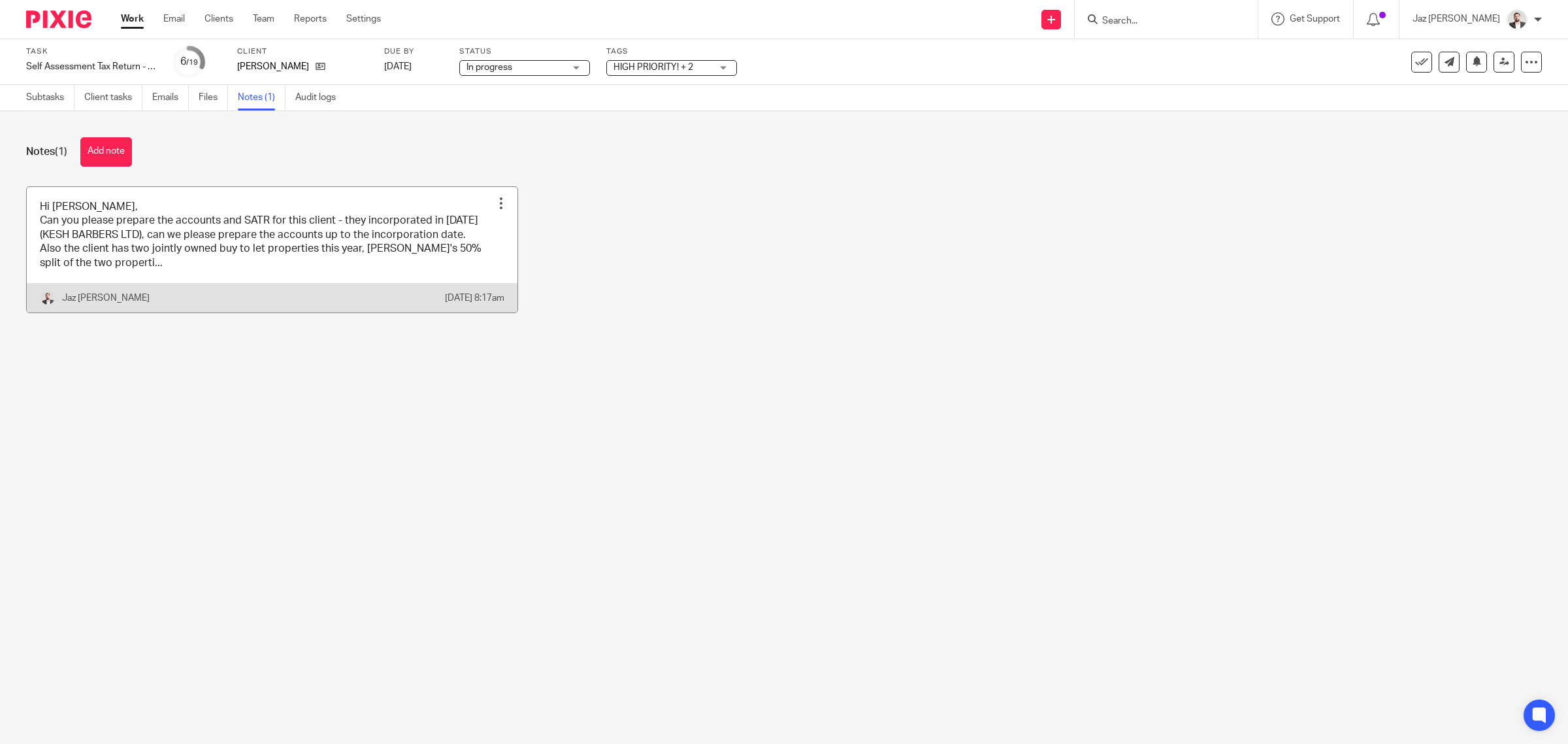
click at [203, 235] on link at bounding box center [272, 249] width 491 height 125
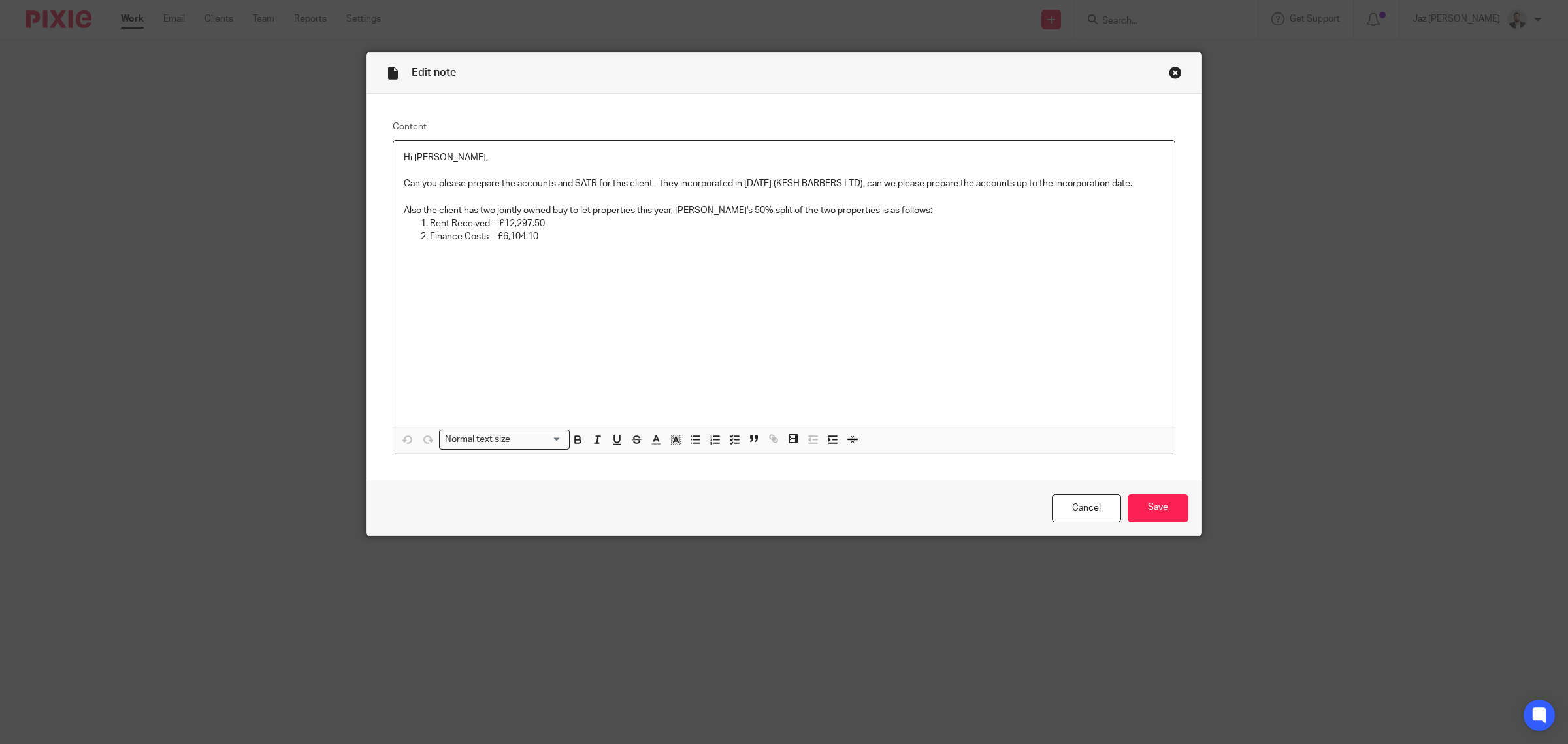
click at [1145, 181] on p "Can you please prepare the accounts and SATR for this client - they incorporate…" at bounding box center [784, 184] width 761 height 13
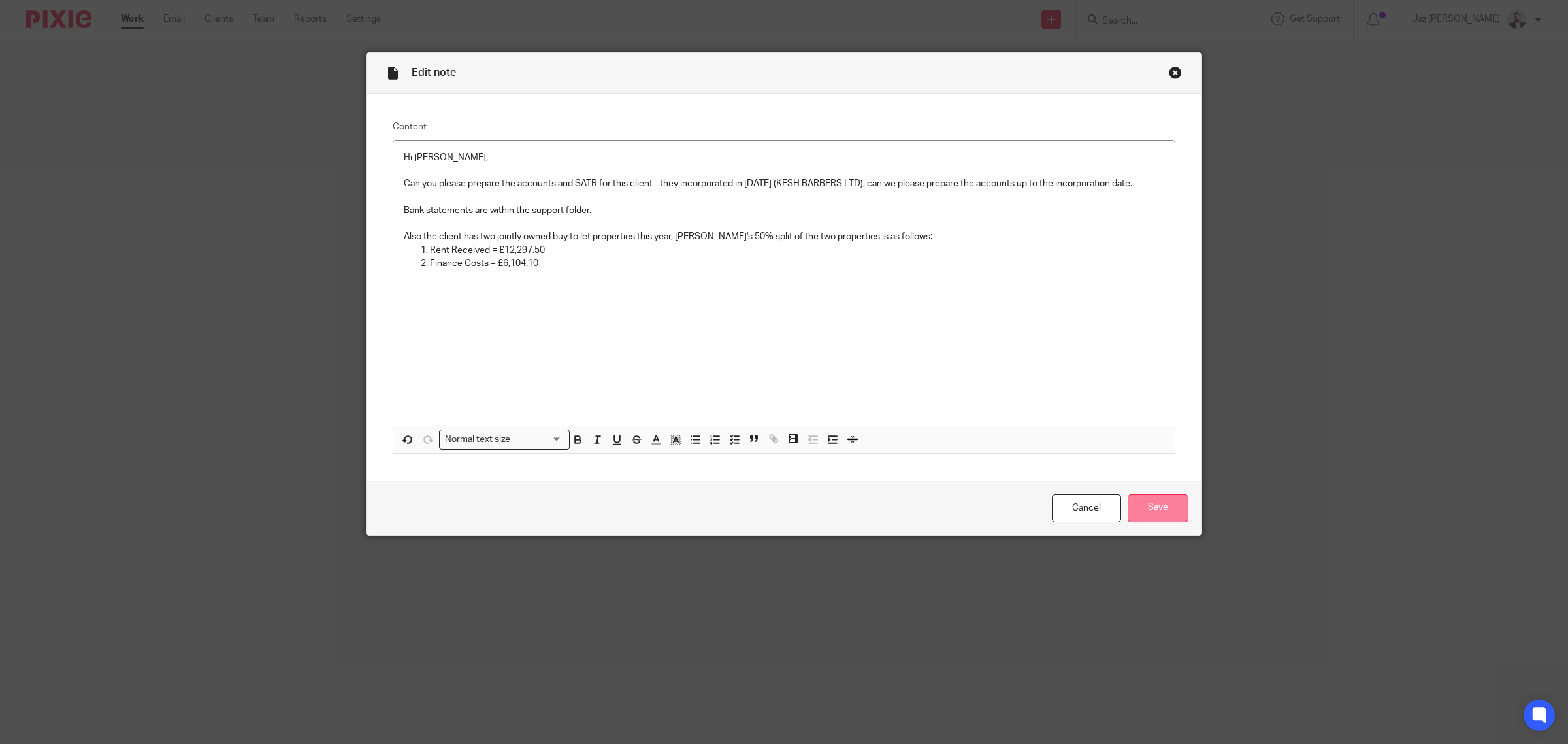
click at [1155, 514] on input "Save" at bounding box center [1159, 508] width 61 height 28
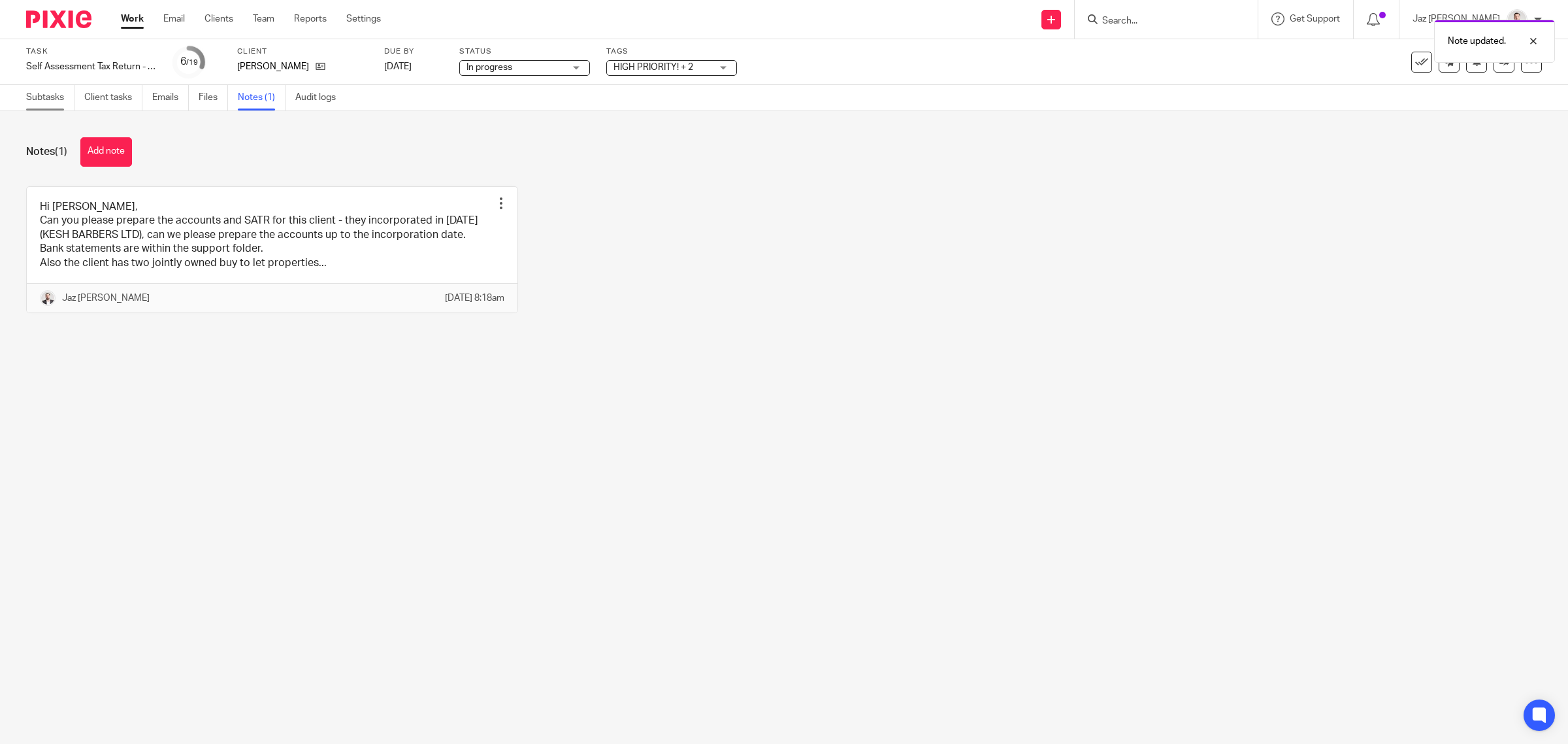
click at [45, 101] on link "Subtasks" at bounding box center [50, 98] width 49 height 25
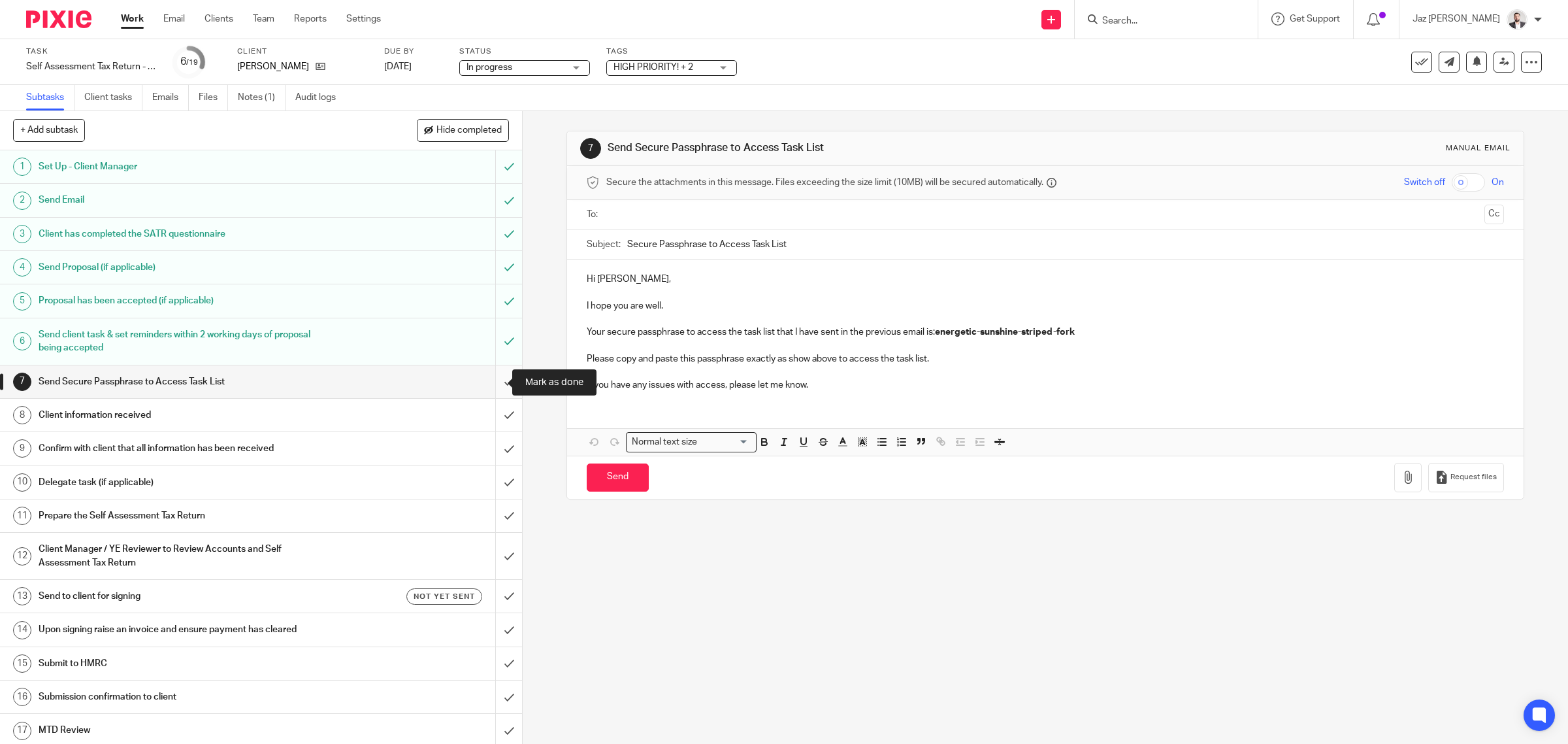
click at [487, 381] on input "submit" at bounding box center [261, 381] width 522 height 33
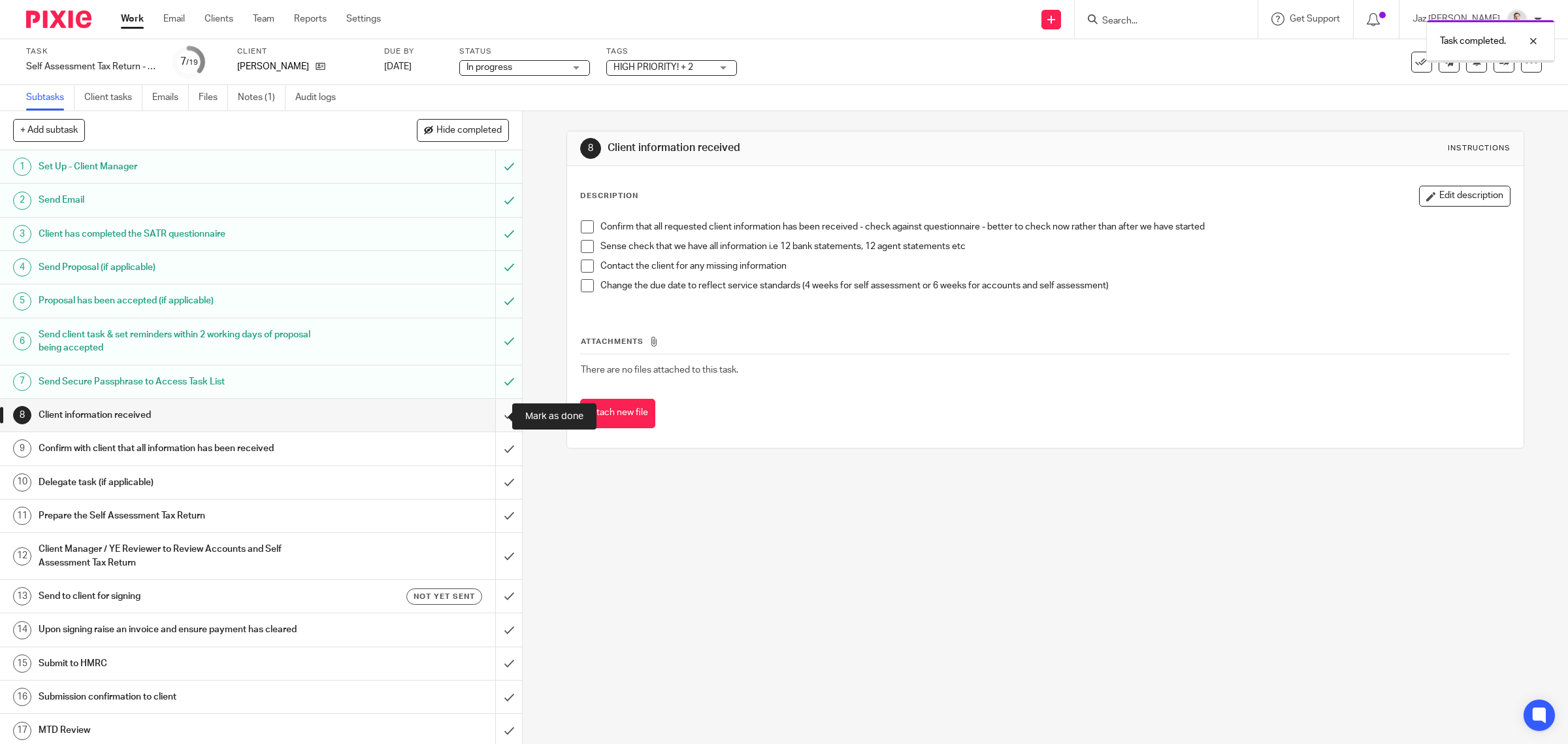
click at [488, 418] on input "submit" at bounding box center [261, 414] width 522 height 33
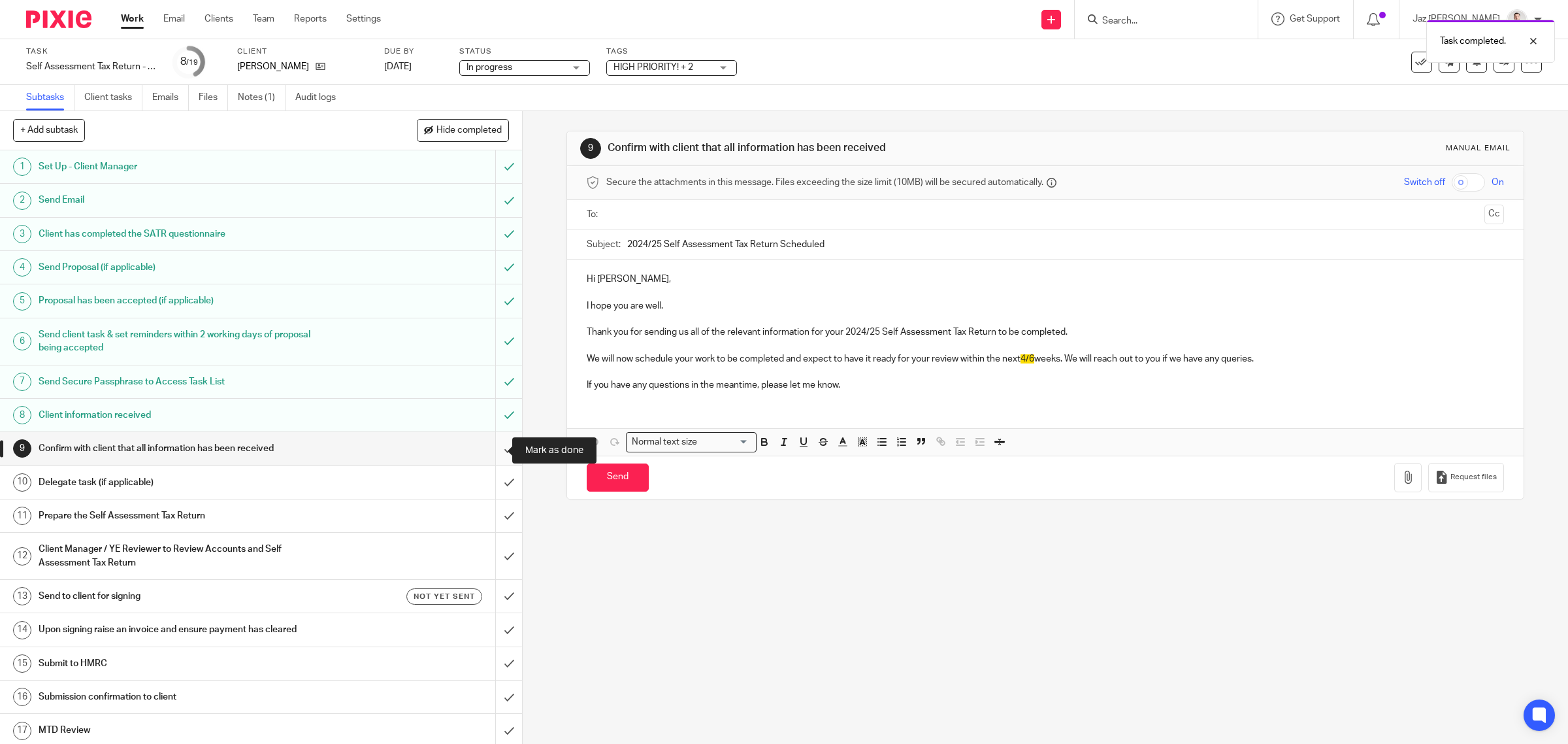
click at [492, 449] on input "submit" at bounding box center [261, 448] width 522 height 33
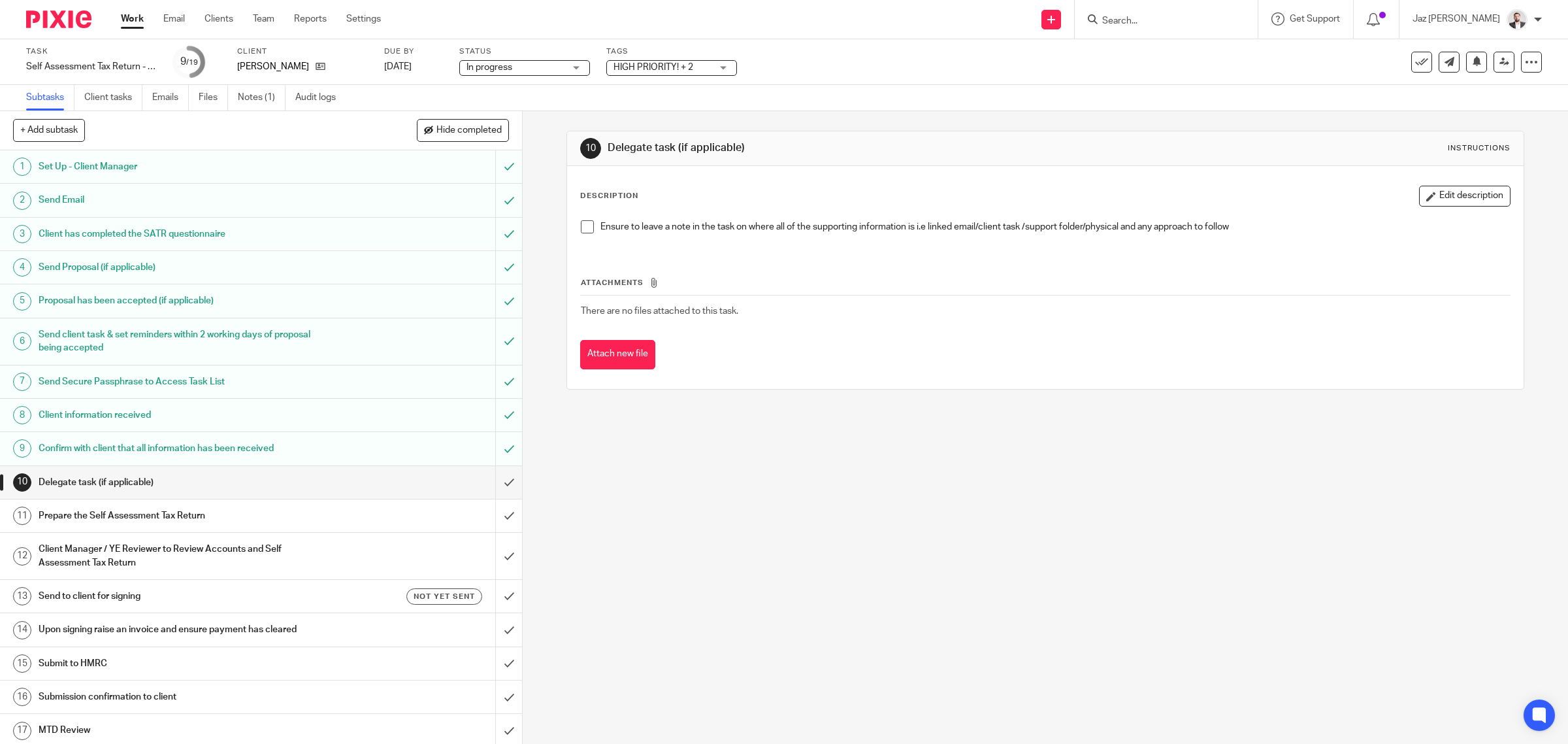
click at [494, 483] on input "submit" at bounding box center [261, 482] width 522 height 33
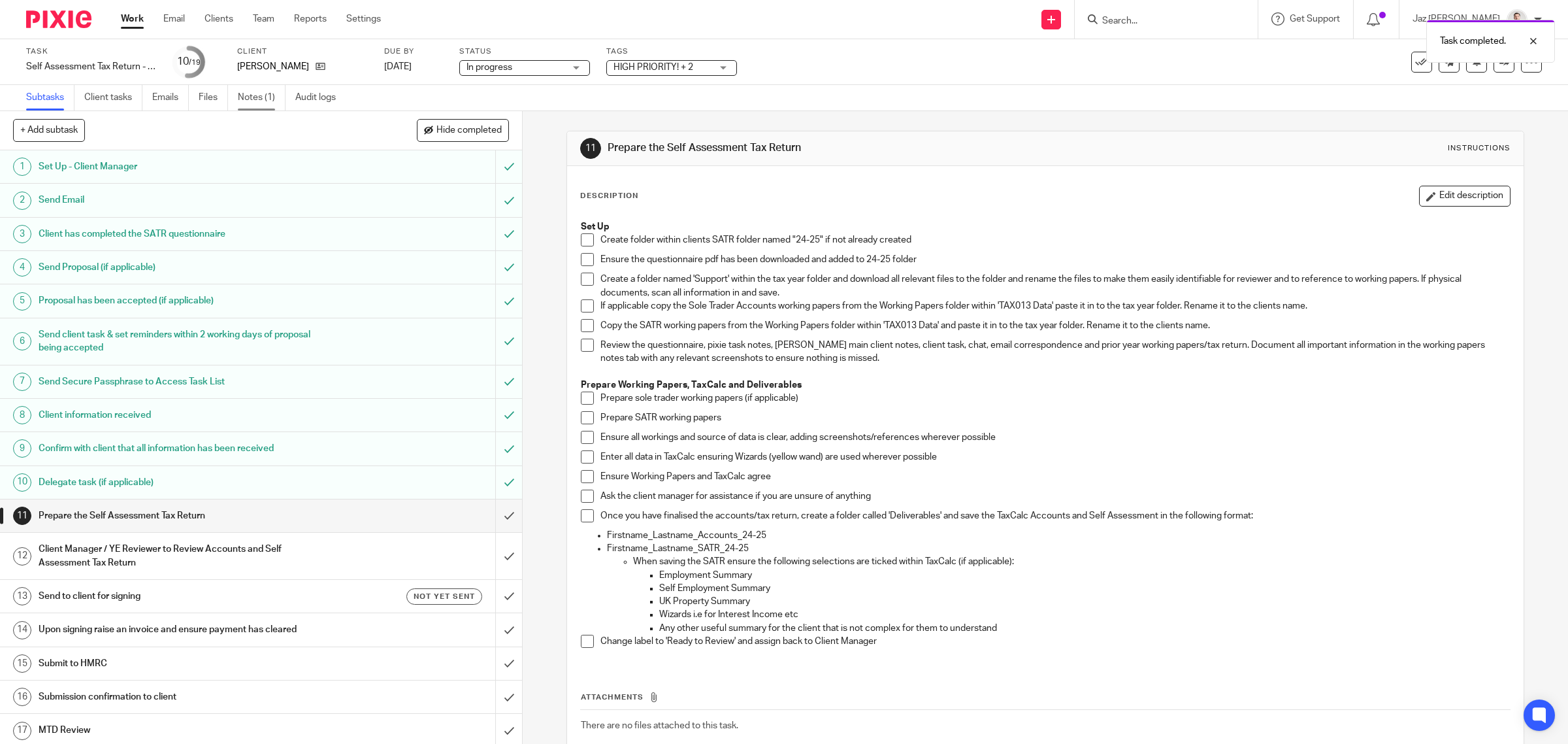
click at [252, 95] on link "Notes (1)" at bounding box center [261, 98] width 48 height 25
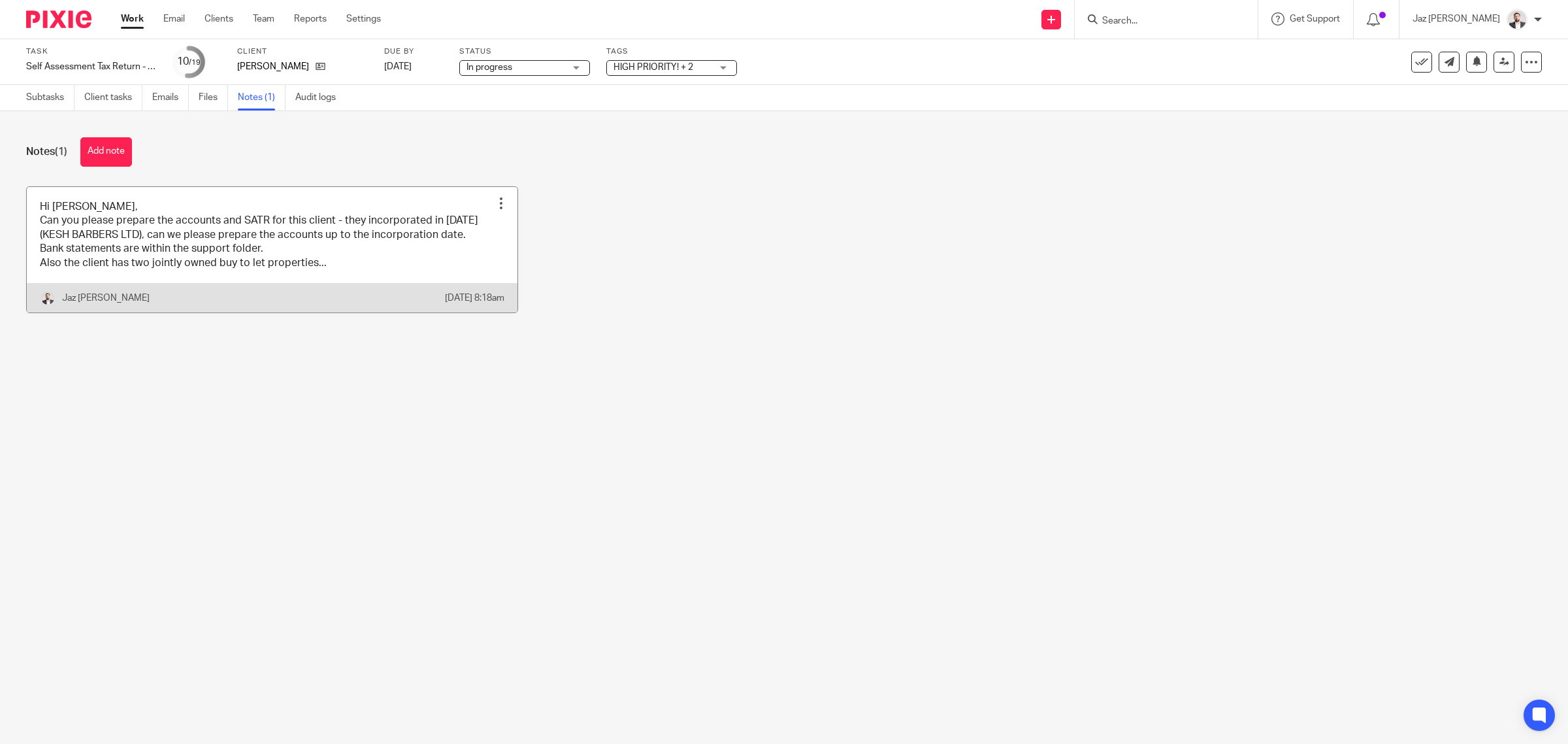
click at [367, 251] on link at bounding box center [272, 249] width 491 height 125
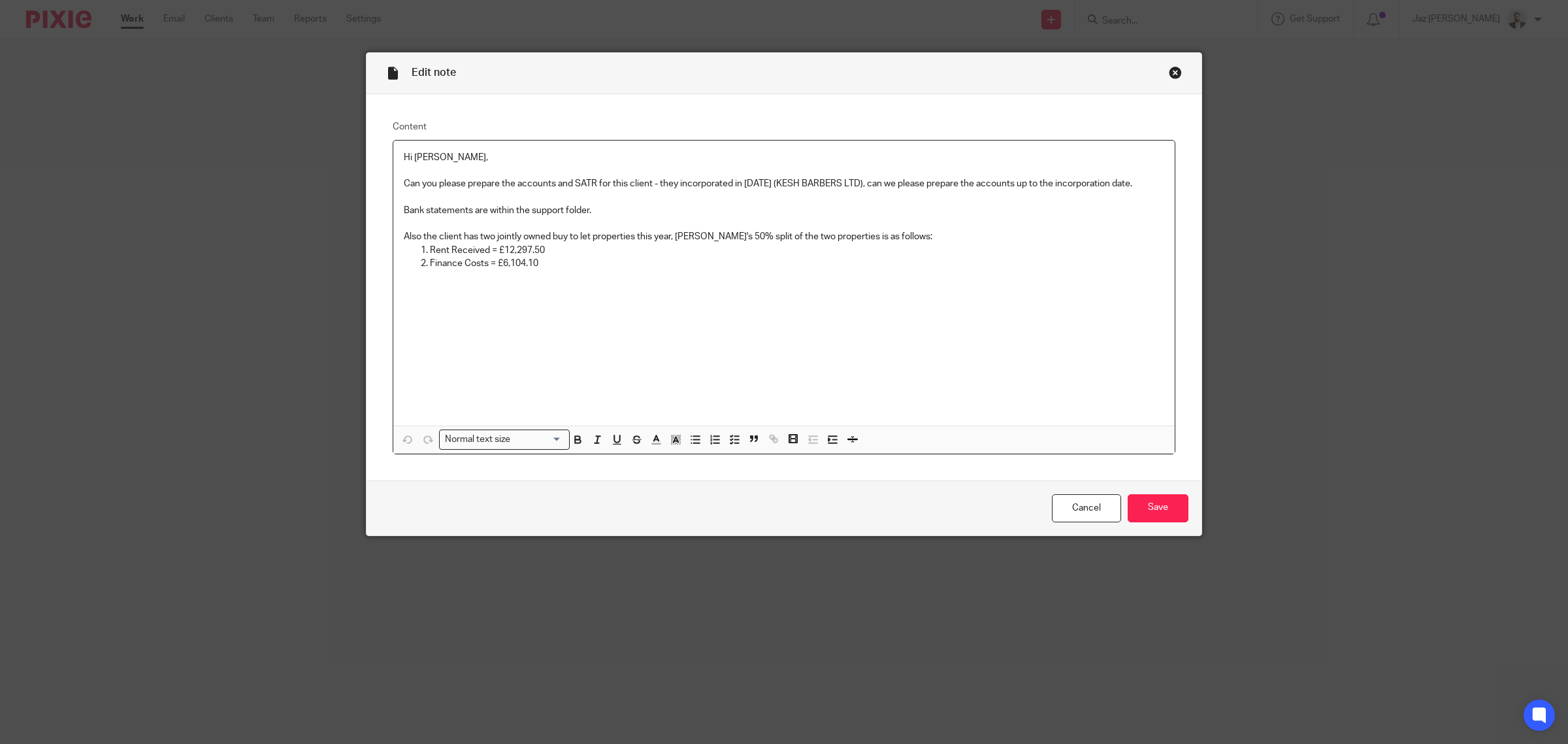
click at [678, 207] on p "Bank statements are within the support folder." at bounding box center [784, 211] width 761 height 13
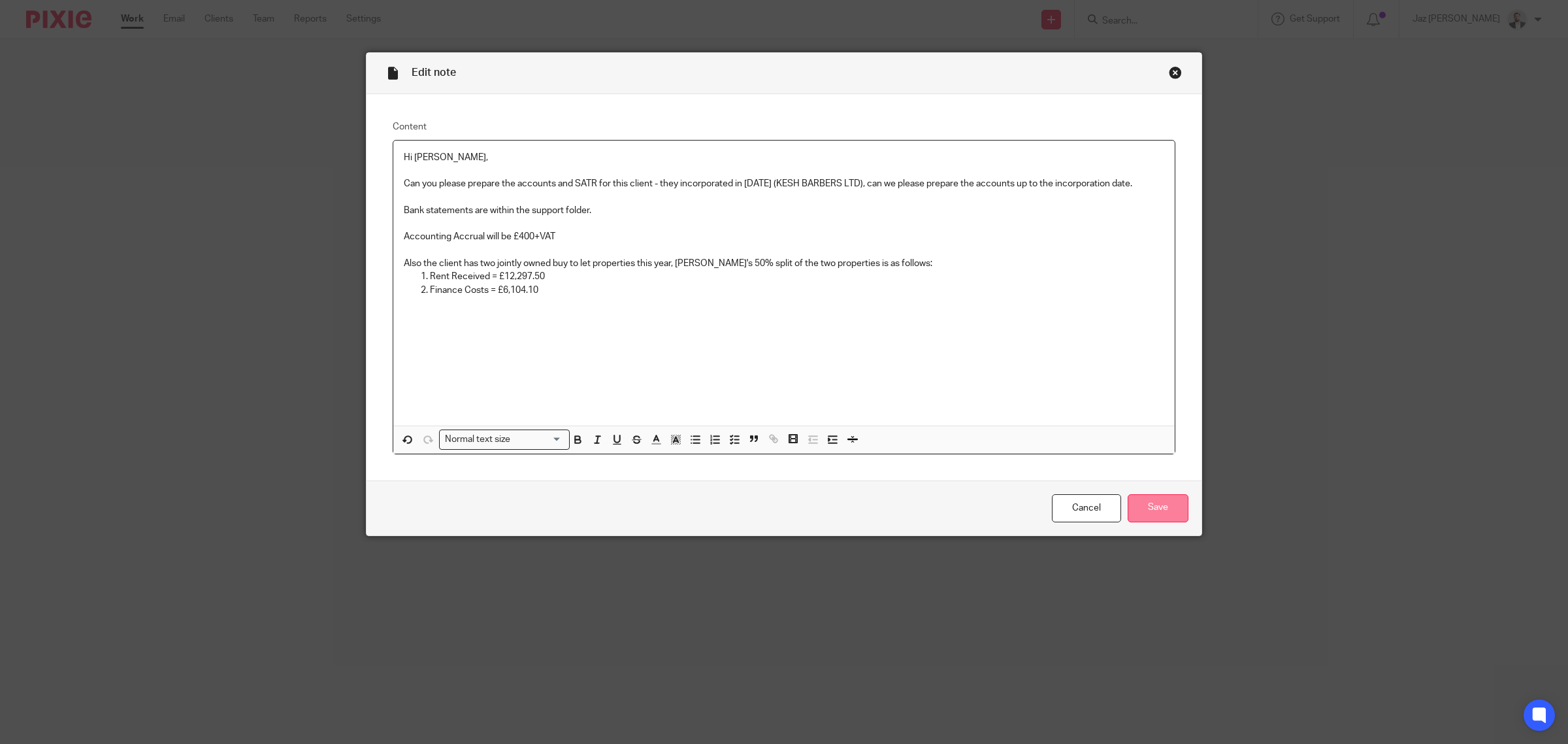
click at [1154, 512] on input "Save" at bounding box center [1159, 508] width 61 height 28
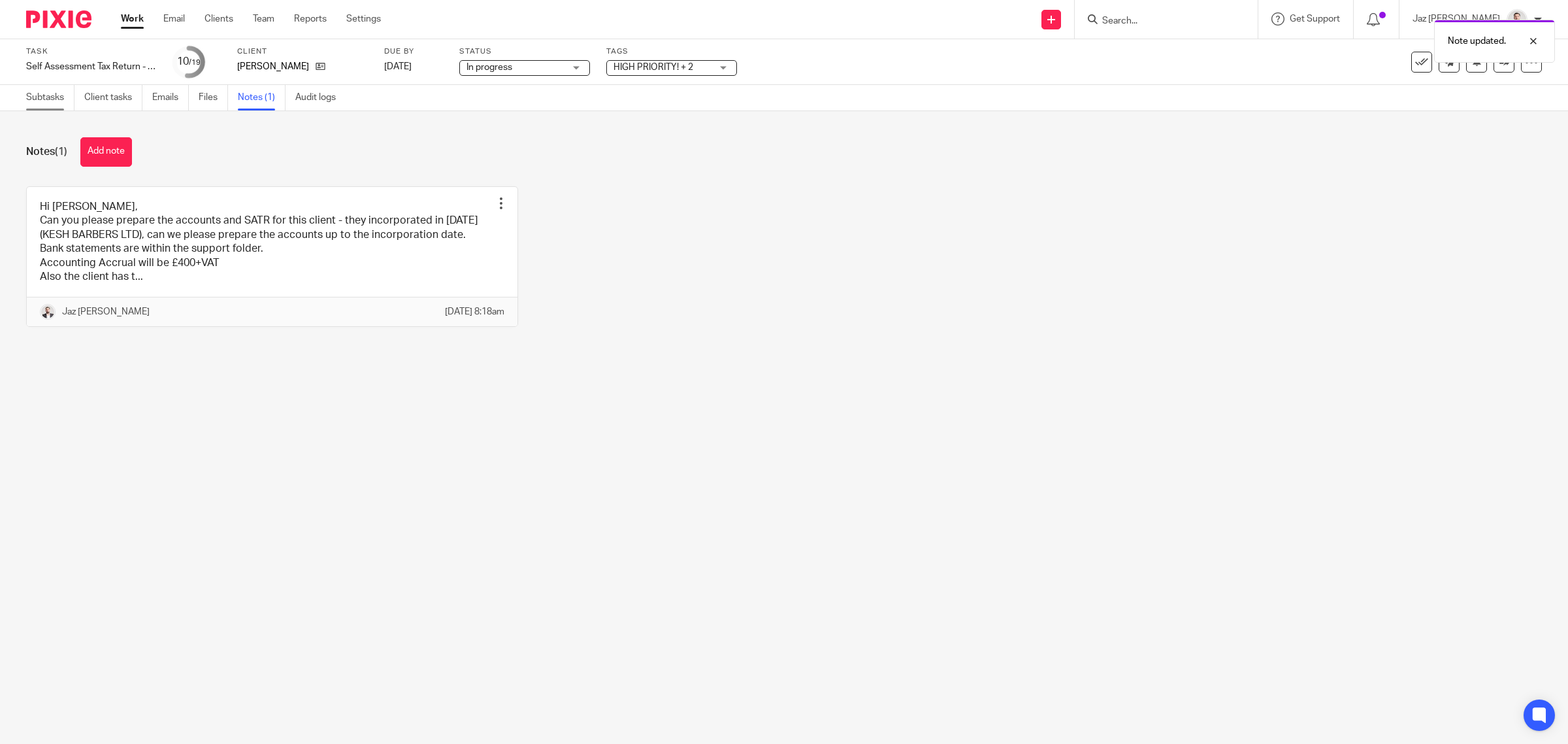
click at [44, 89] on link "Subtasks" at bounding box center [50, 98] width 49 height 25
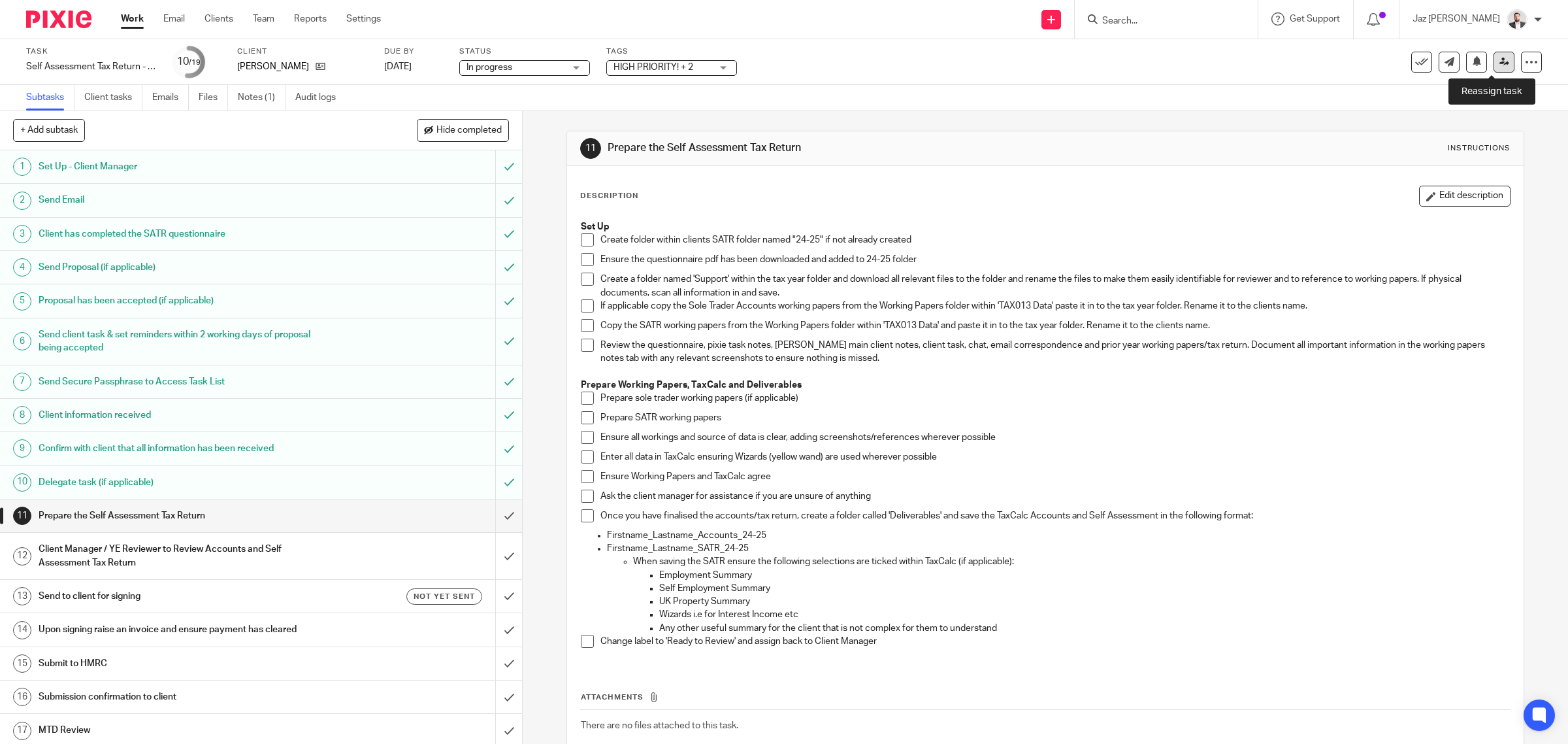
click at [1500, 66] on icon at bounding box center [1505, 62] width 10 height 10
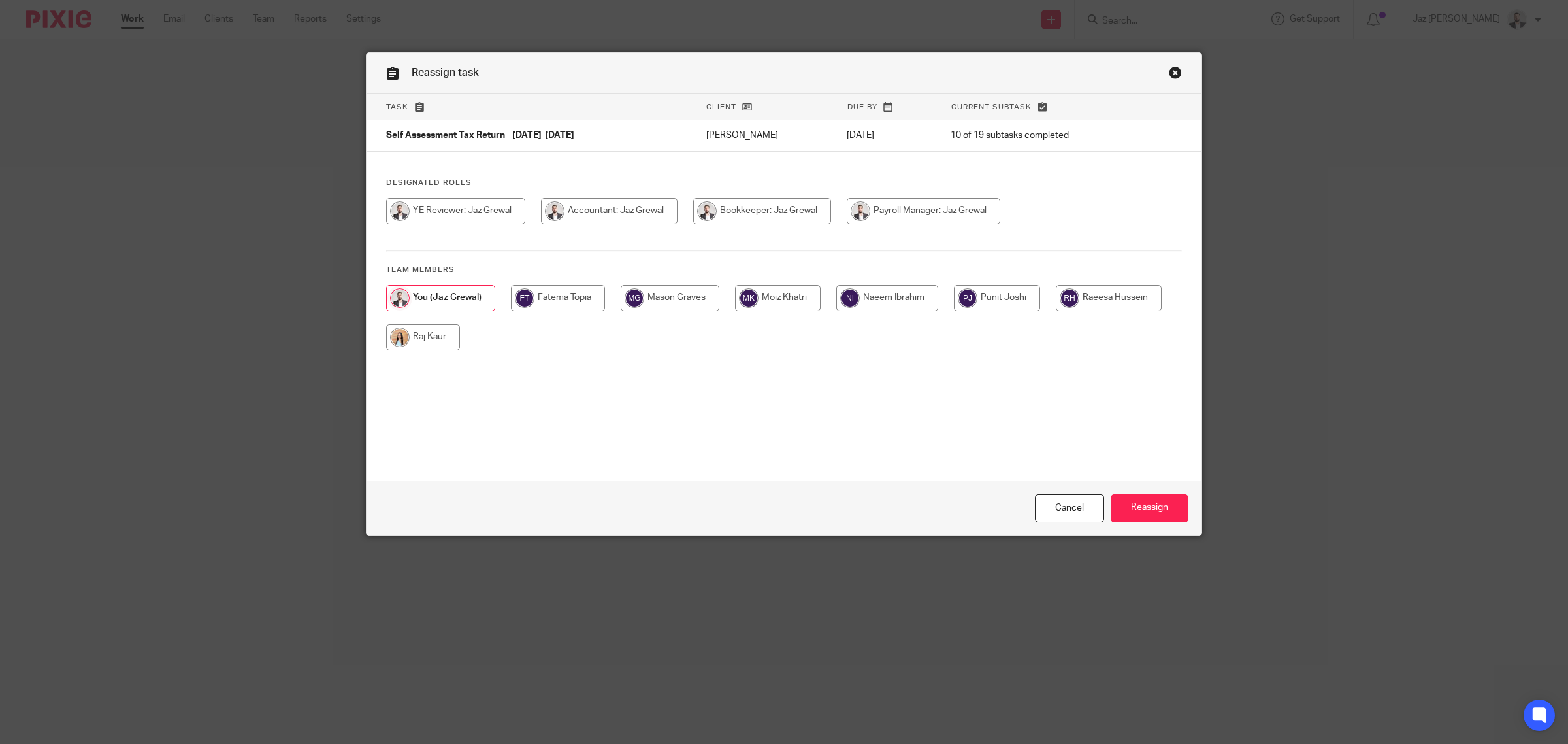
click at [541, 308] on input "radio" at bounding box center [558, 298] width 94 height 26
radio input "true"
click at [1158, 514] on input "Reassign" at bounding box center [1149, 508] width 77 height 28
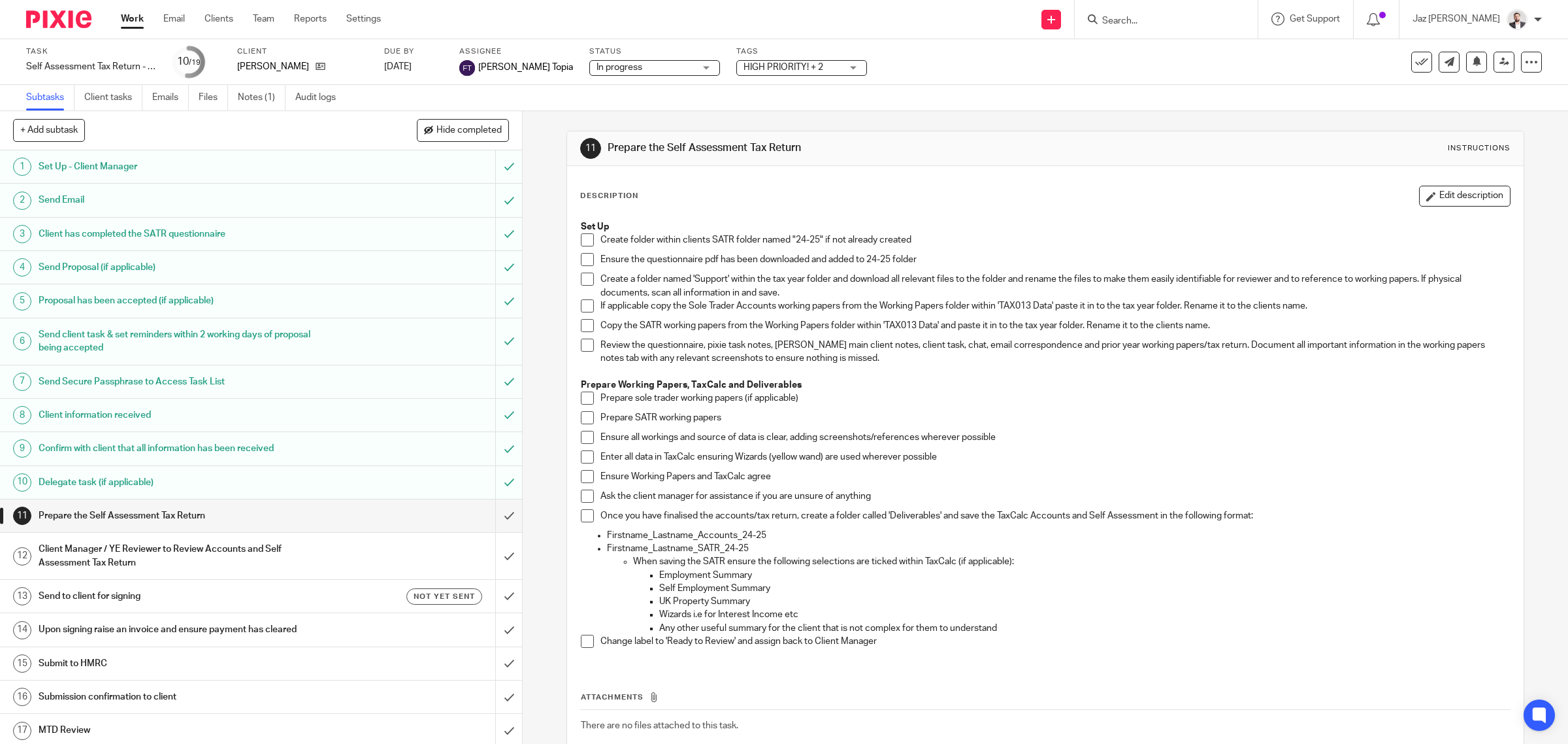
click at [134, 21] on link "Work" at bounding box center [132, 19] width 23 height 13
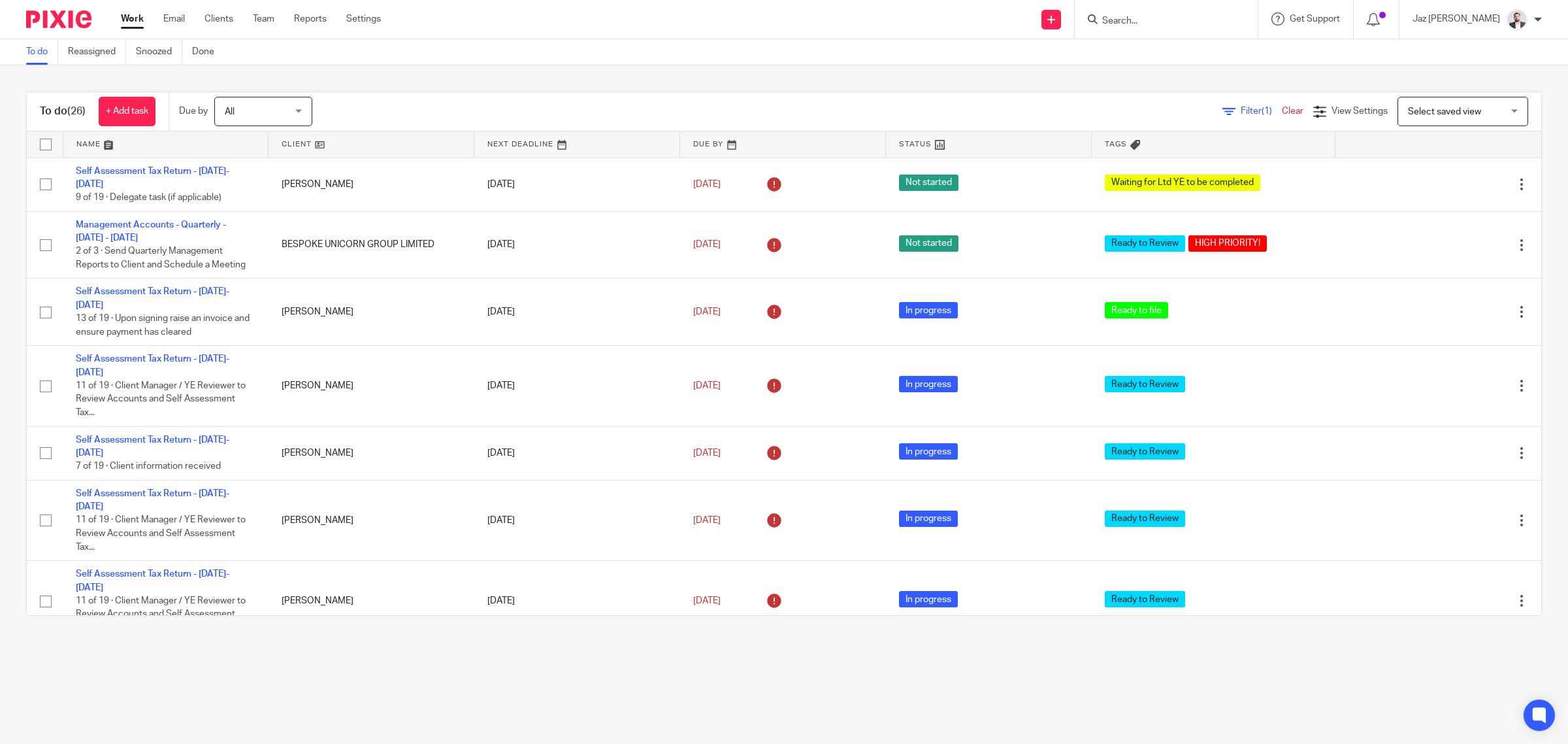
click at [1219, 16] on input "Search" at bounding box center [1160, 22] width 118 height 12
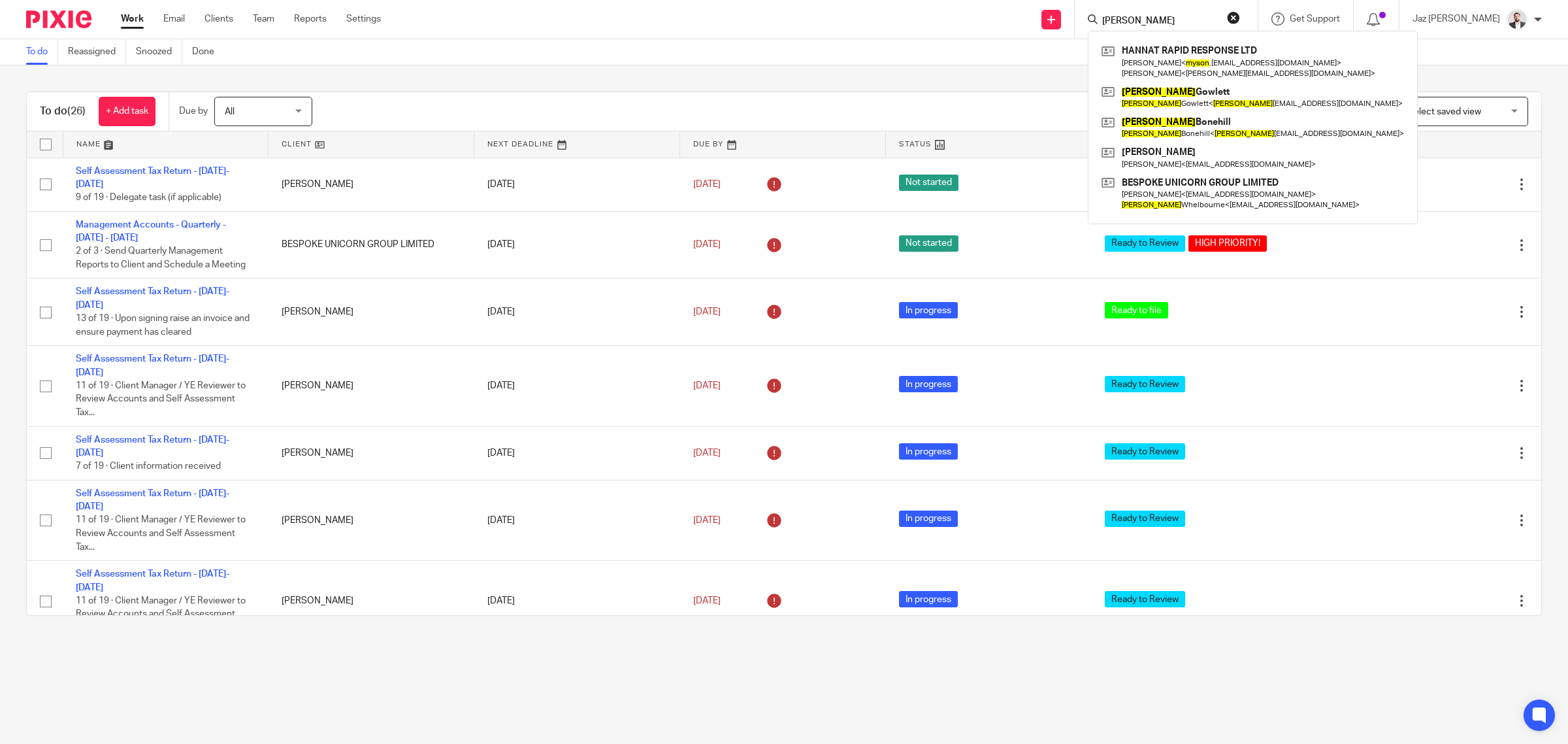
type input "mason"
click at [1053, 52] on div "To do Reassigned Snoozed Done" at bounding box center [784, 52] width 1568 height 26
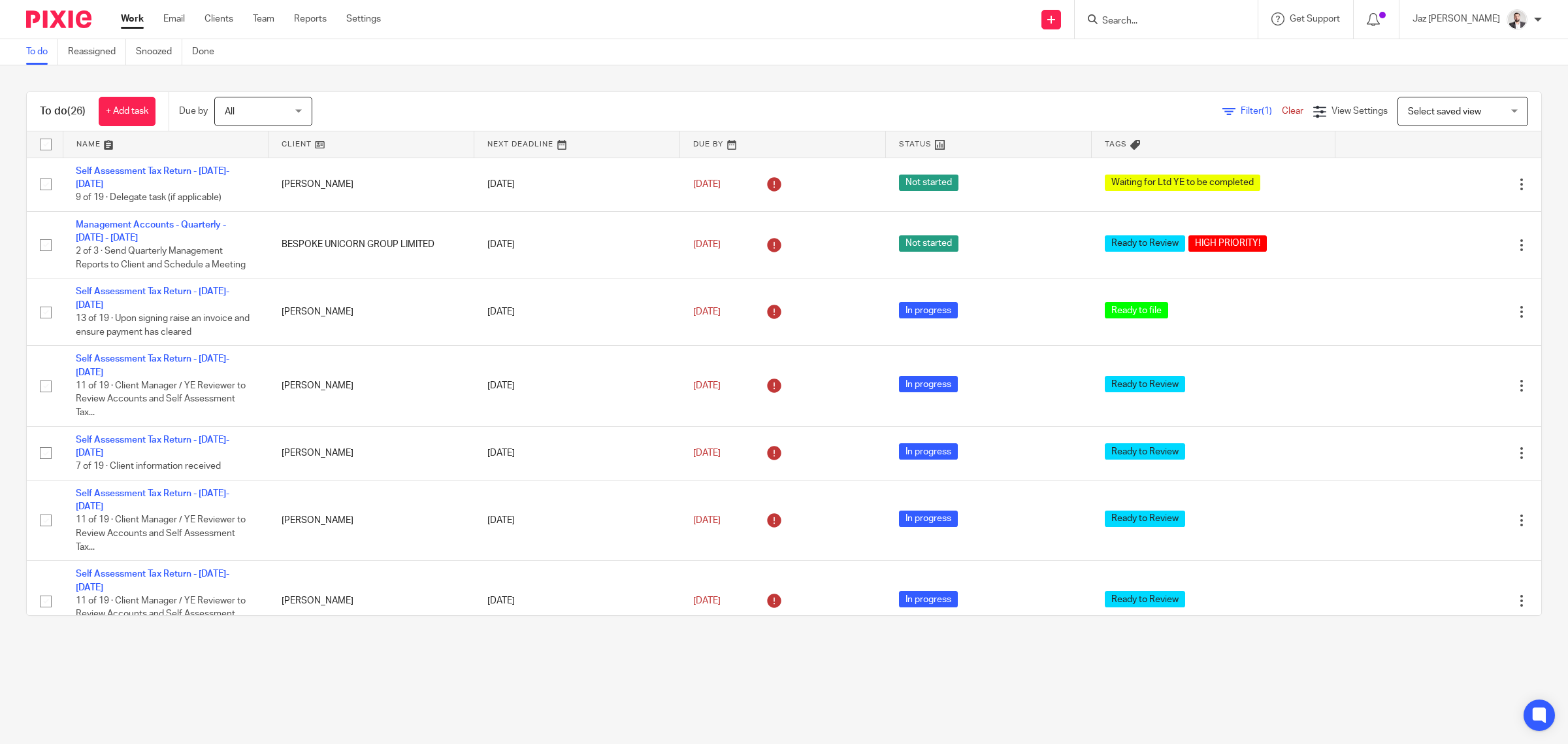
click at [1167, 16] on input "Search" at bounding box center [1160, 22] width 118 height 12
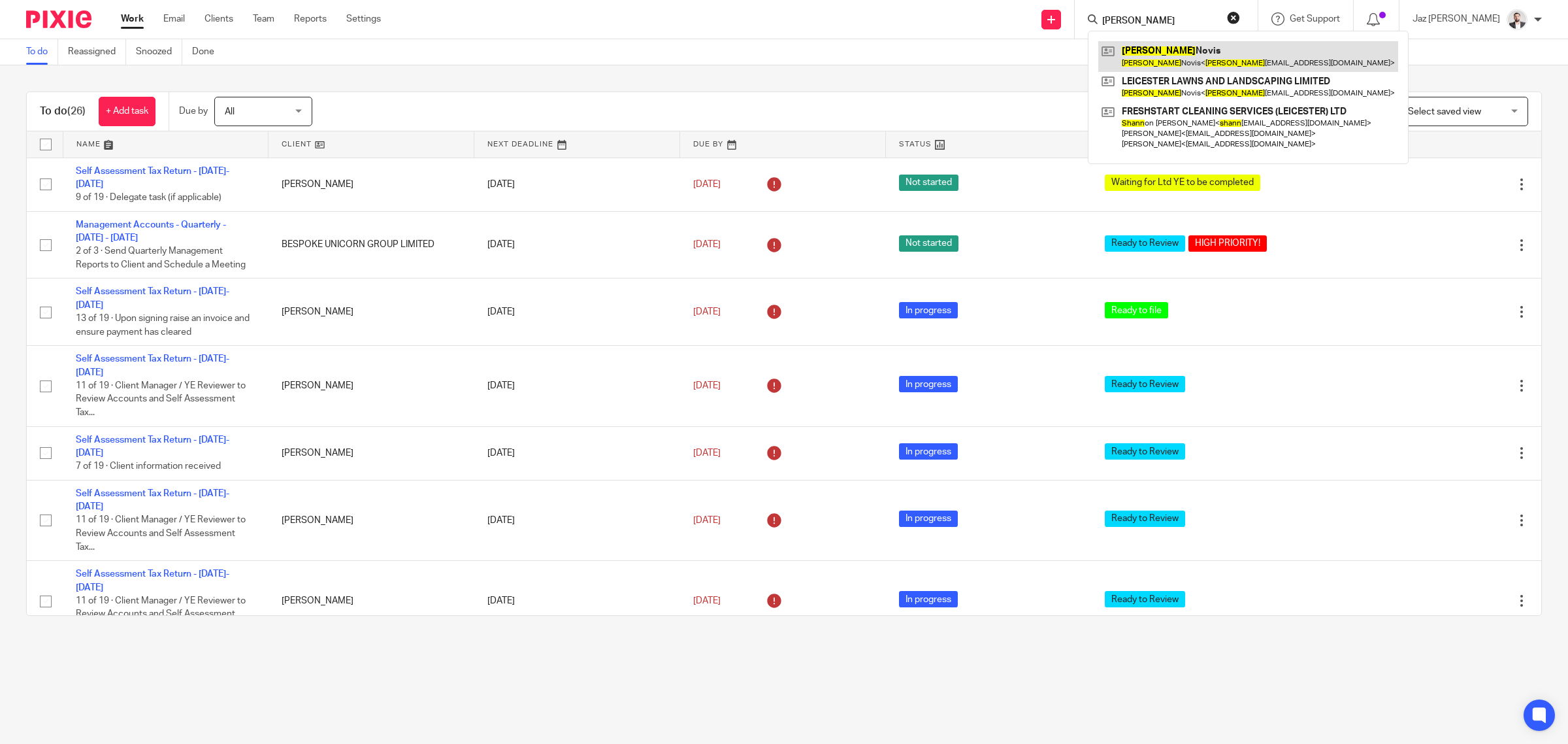
type input "shaun"
click at [1214, 61] on link at bounding box center [1249, 56] width 300 height 30
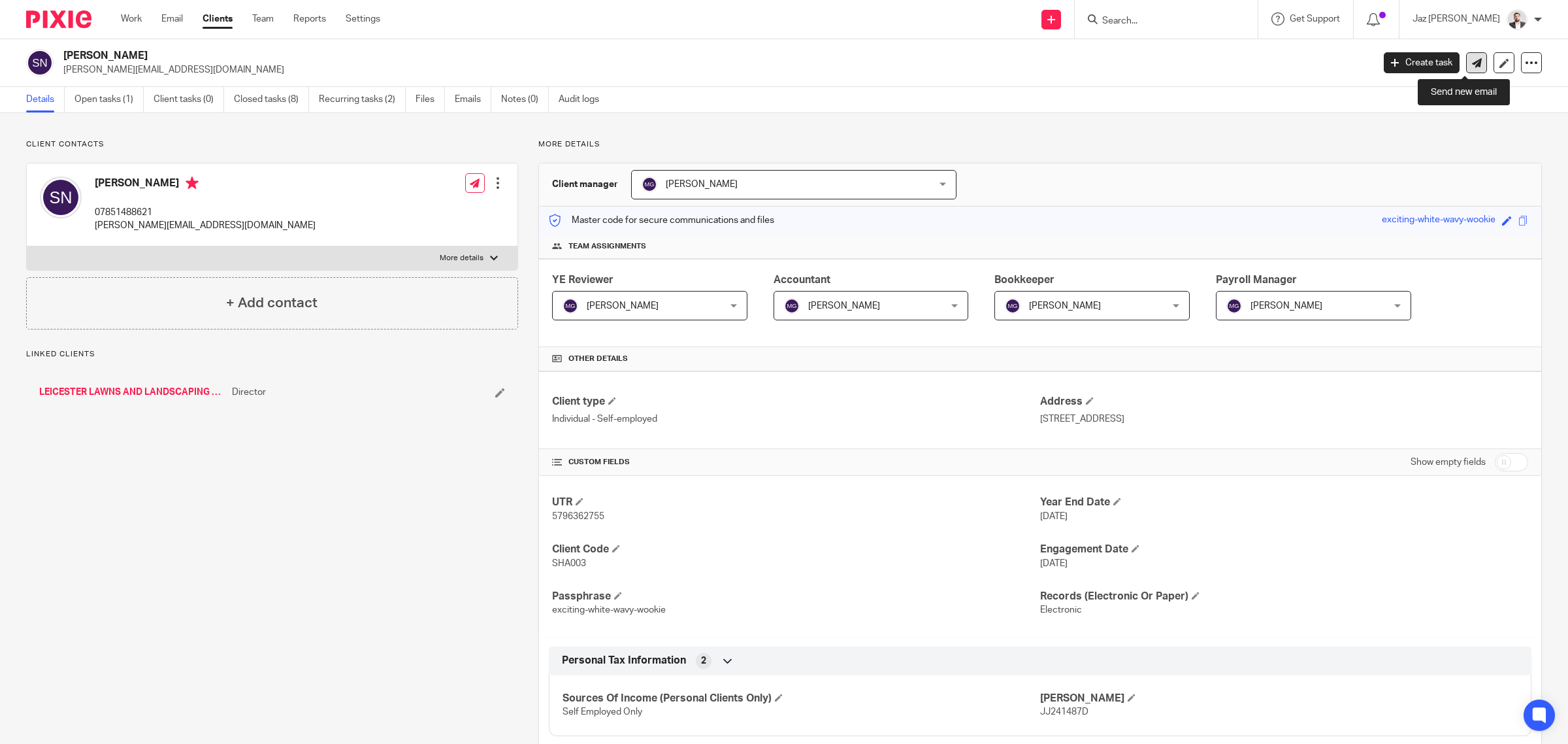
click at [1472, 66] on icon at bounding box center [1477, 63] width 10 height 10
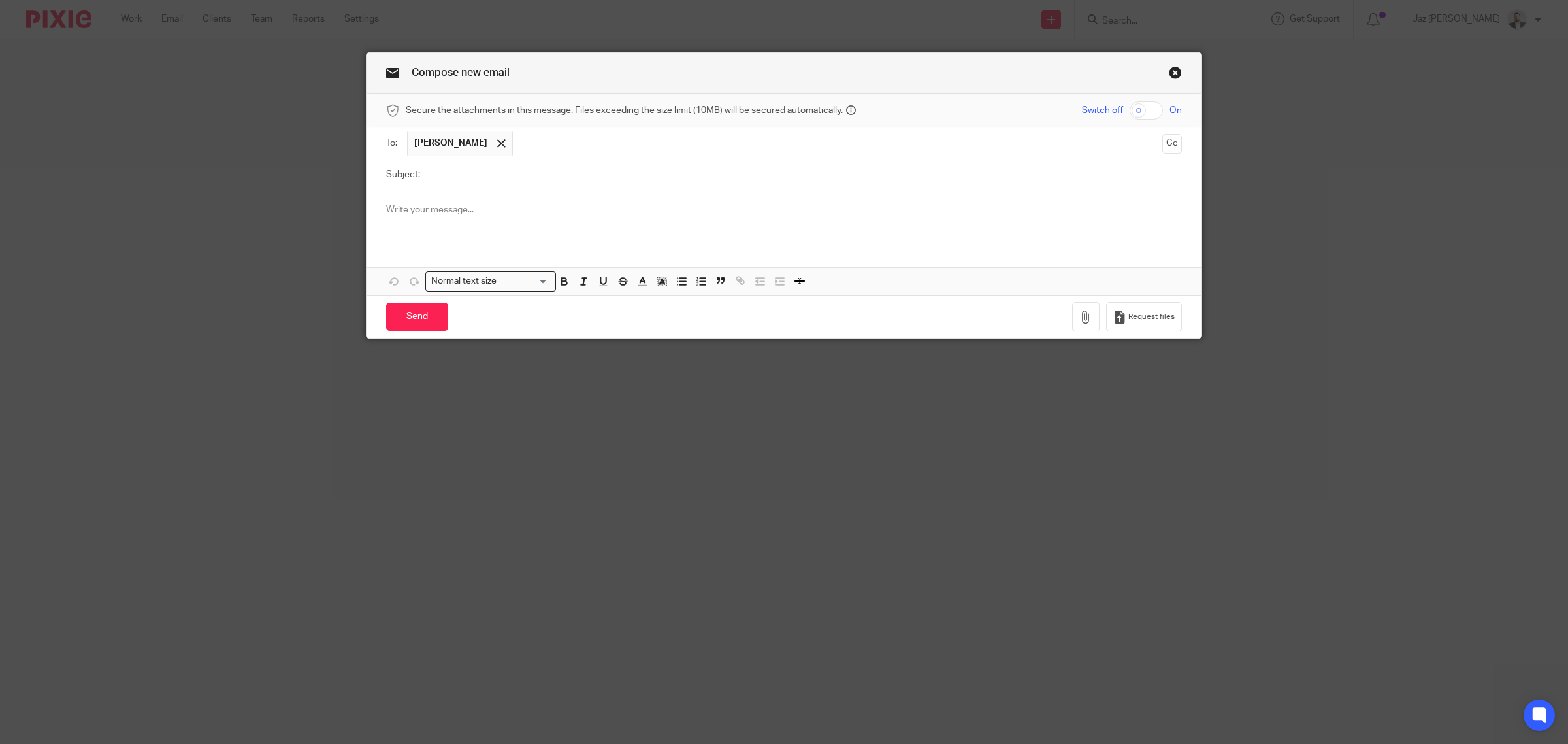
click at [479, 173] on input "Subject:" at bounding box center [805, 174] width 756 height 29
click at [454, 216] on p at bounding box center [784, 210] width 796 height 13
click at [472, 171] on input "Subject:" at bounding box center [805, 174] width 756 height 29
click at [518, 203] on div at bounding box center [784, 215] width 835 height 51
click at [494, 149] on div at bounding box center [502, 143] width 15 height 19
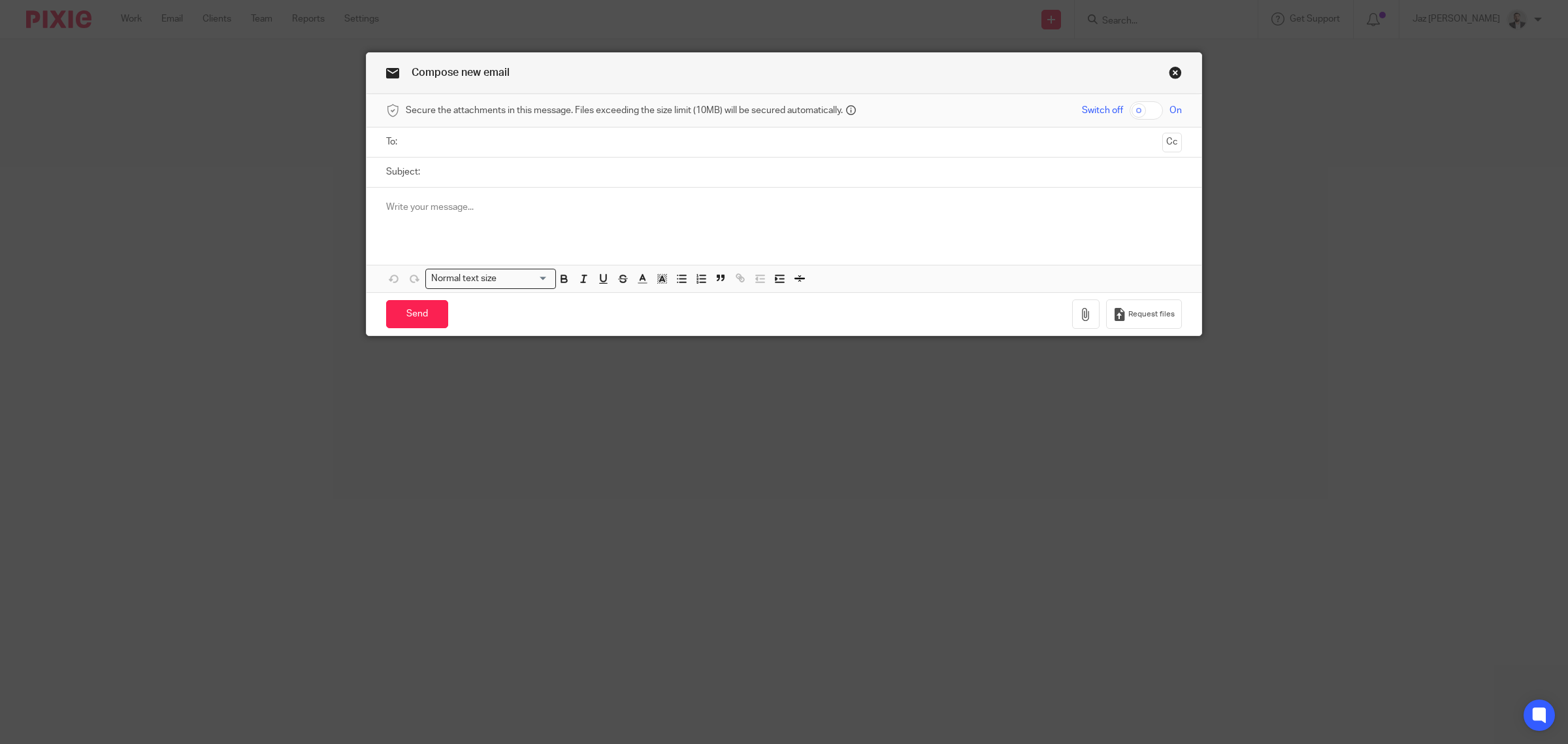
click at [497, 145] on input "text" at bounding box center [784, 142] width 747 height 15
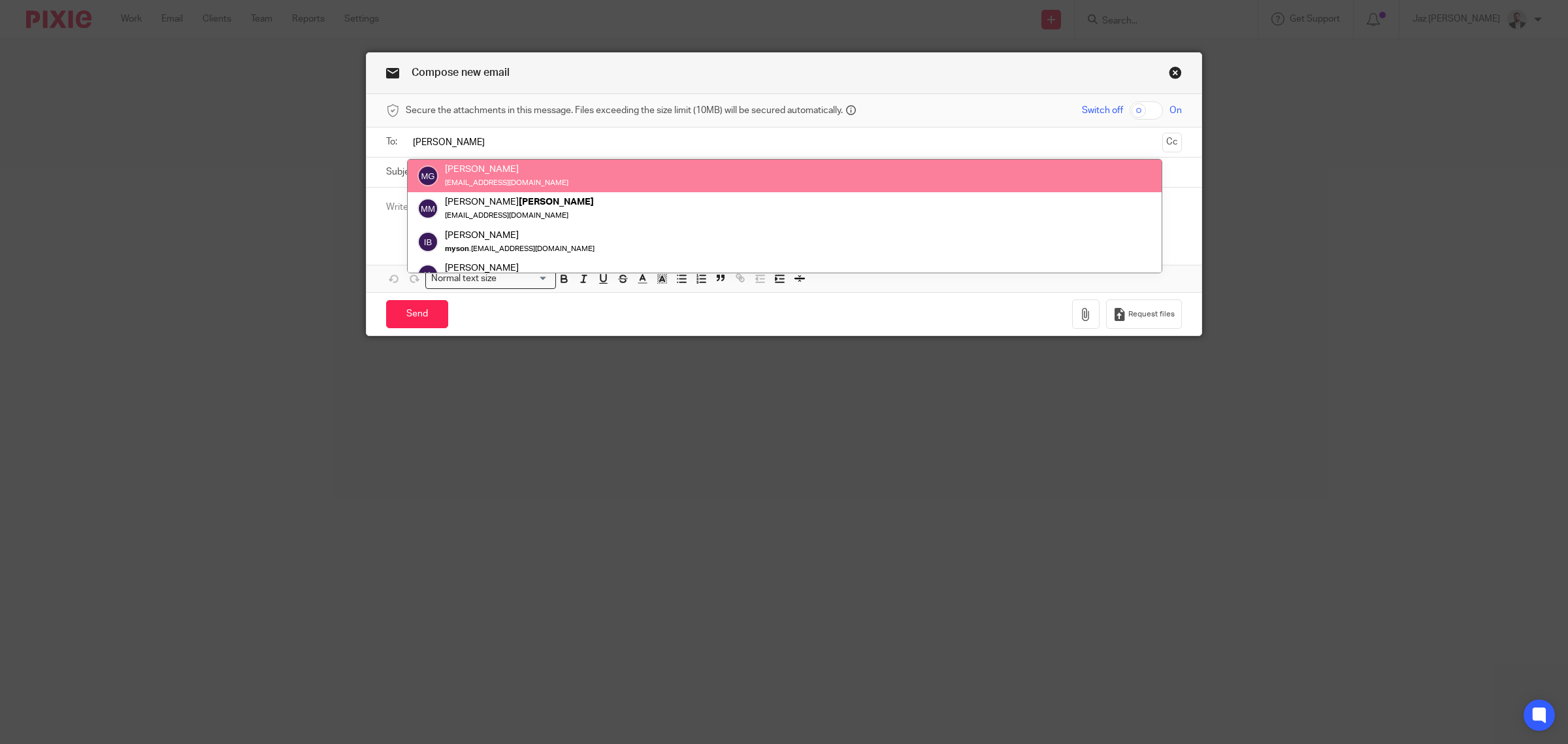
type input "mason"
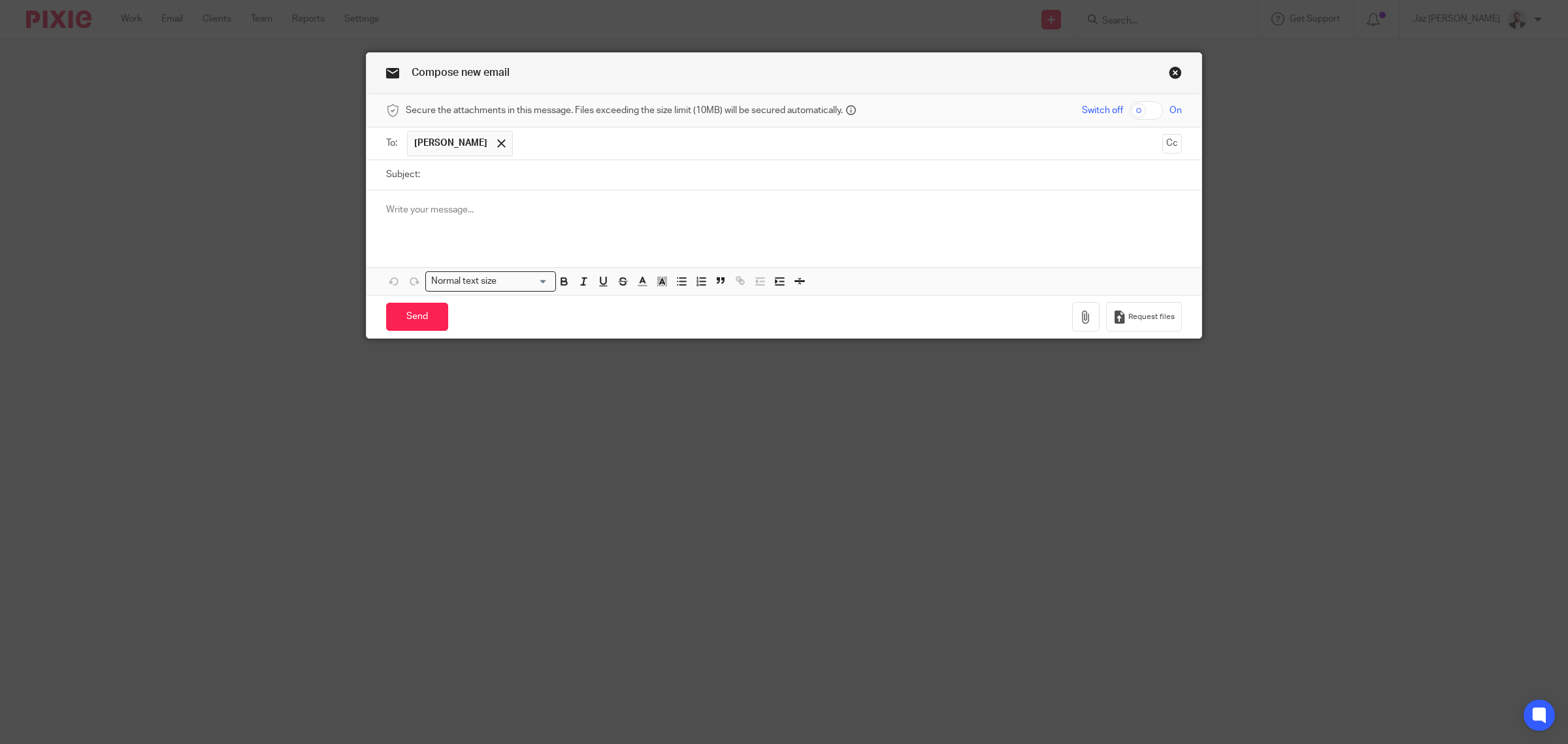
click at [502, 175] on input "Subject:" at bounding box center [805, 174] width 756 height 29
type input "Shaun Novis Bank Statements"
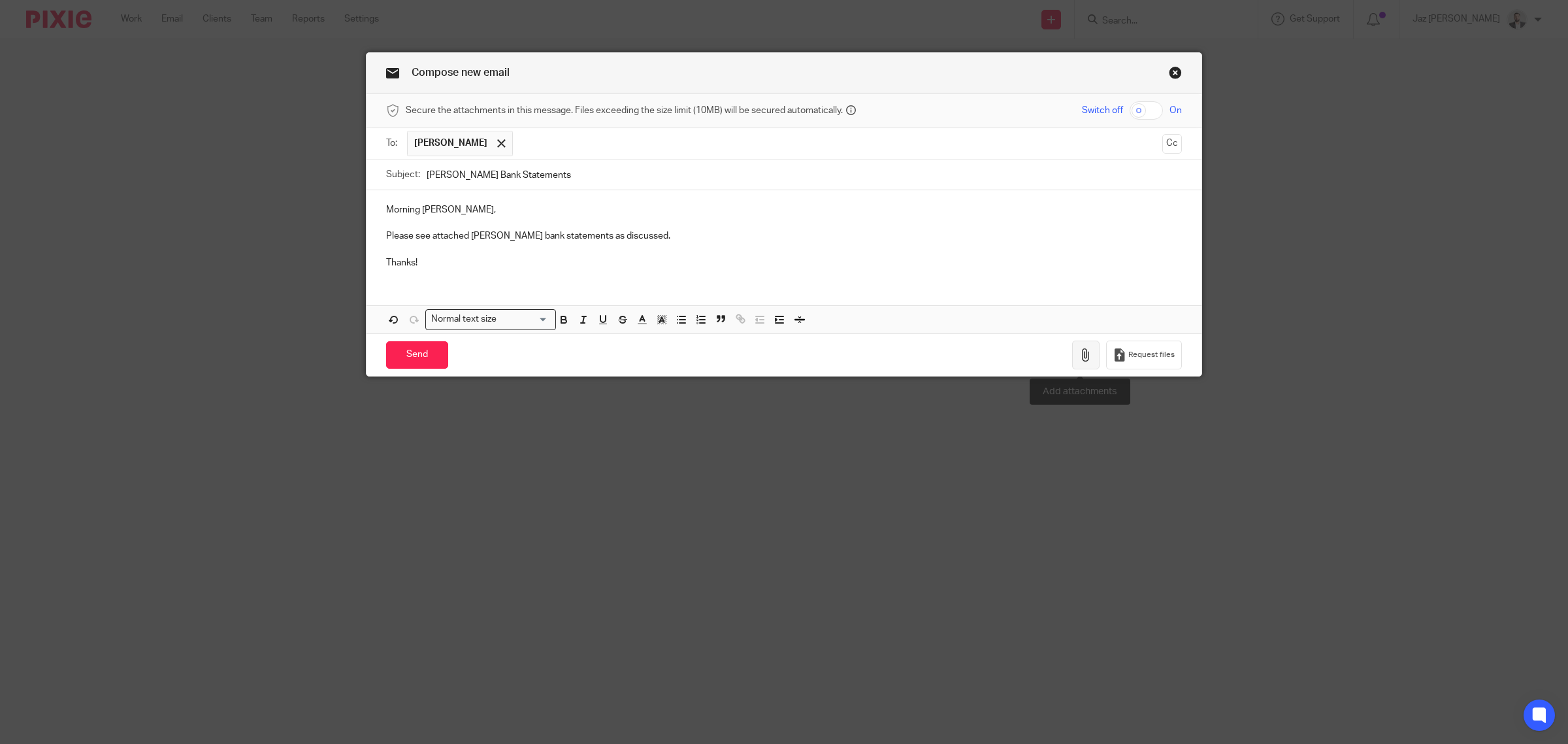
click at [1073, 348] on button "button" at bounding box center [1085, 355] width 28 height 29
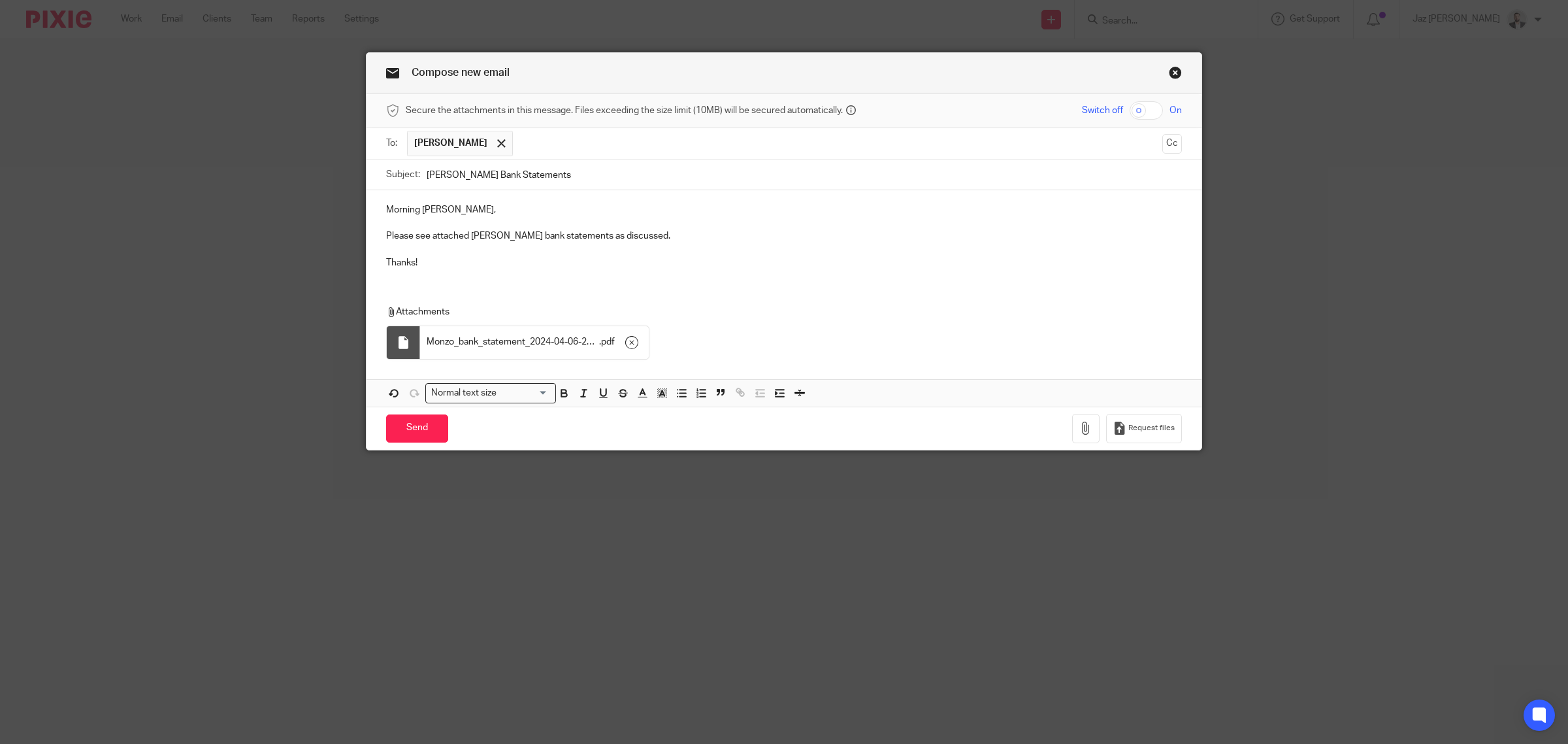
click at [566, 268] on p "Thanks!" at bounding box center [784, 263] width 796 height 13
click at [406, 431] on input "Send" at bounding box center [417, 428] width 62 height 28
